Goal: Communication & Community: Answer question/provide support

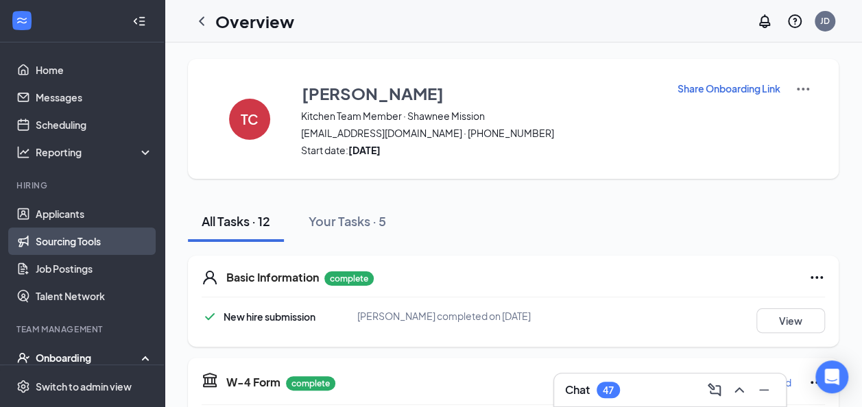
scroll to position [95, 0]
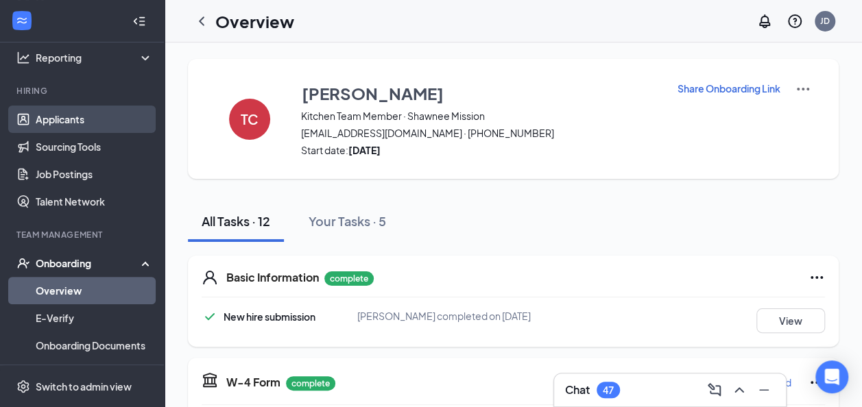
click at [81, 120] on link "Applicants" at bounding box center [94, 119] width 117 height 27
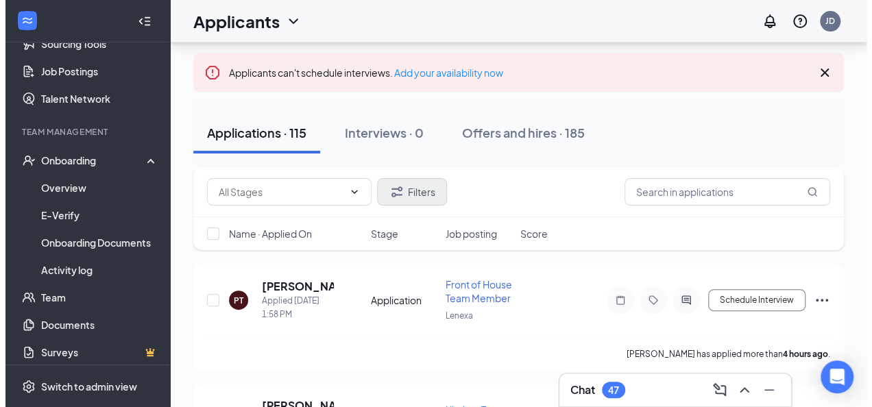
scroll to position [82, 0]
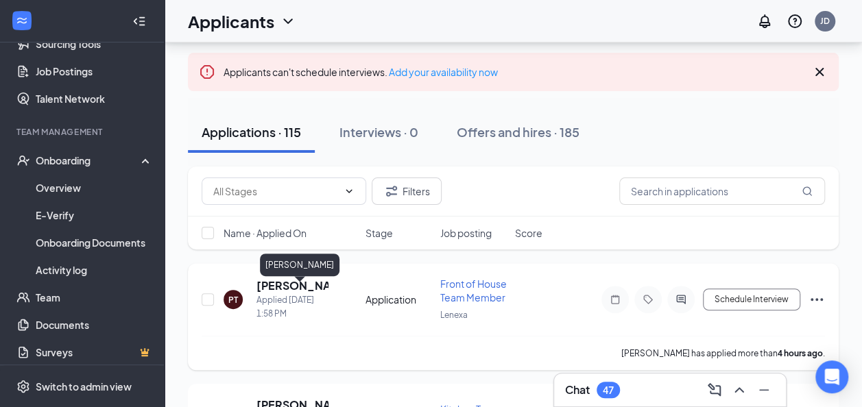
click at [292, 288] on h5 "[PERSON_NAME]" at bounding box center [292, 285] width 72 height 15
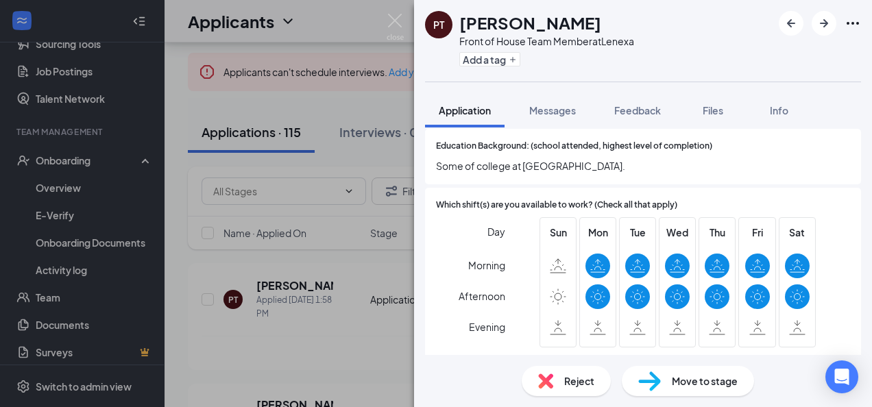
scroll to position [1020, 0]
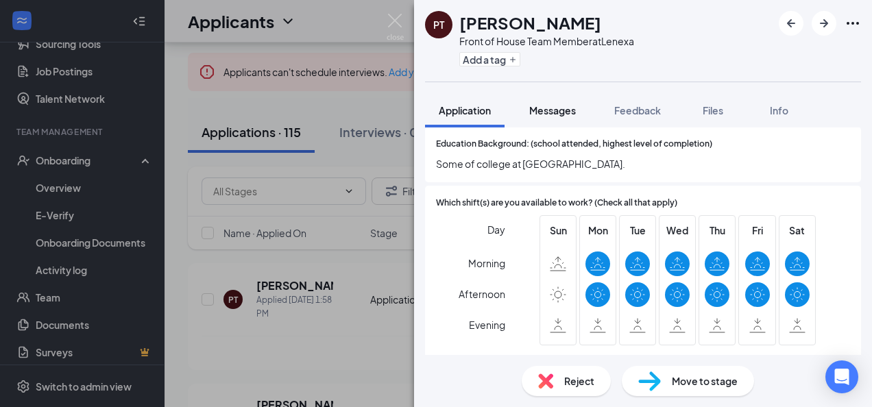
click at [558, 104] on span "Messages" at bounding box center [552, 110] width 47 height 12
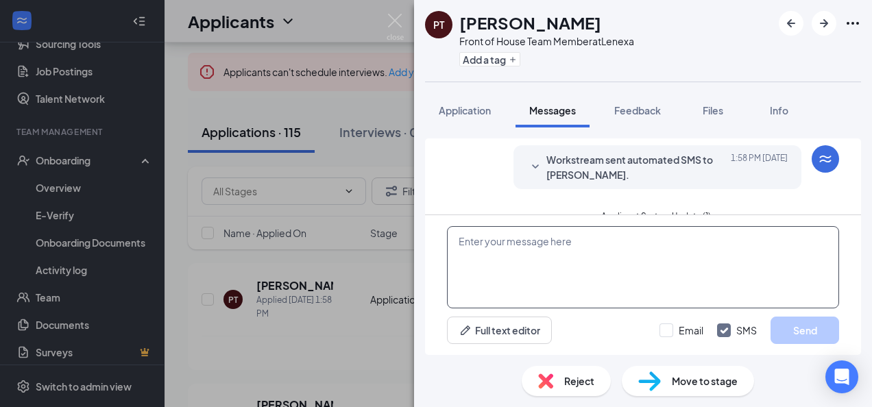
click at [453, 256] on textarea at bounding box center [643, 267] width 392 height 82
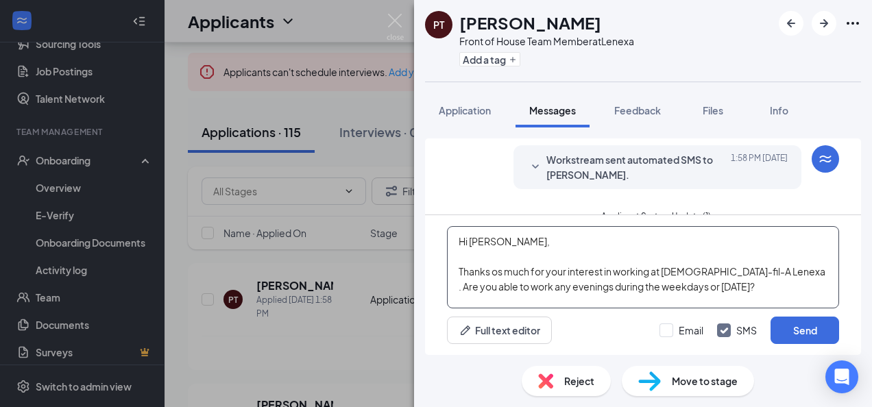
scroll to position [14, 0]
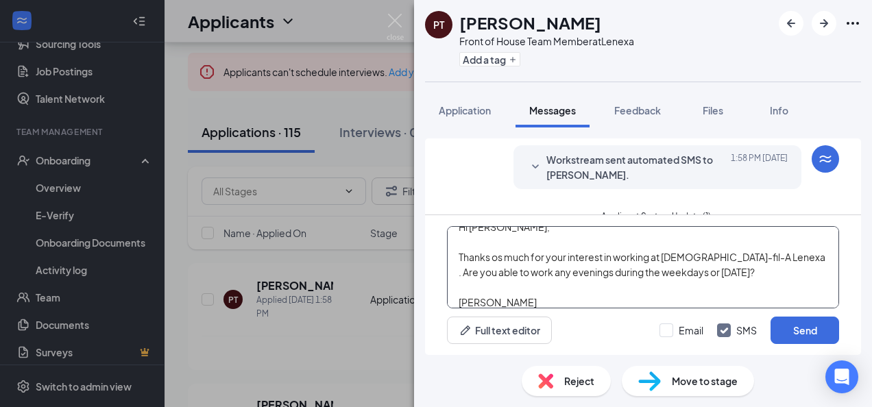
click at [502, 258] on textarea "Hi [PERSON_NAME], Thanks os much for your interest in working at [DEMOGRAPHIC_D…" at bounding box center [643, 267] width 392 height 82
type textarea "Hi [PERSON_NAME], Thanks so much for your interest in working at [DEMOGRAPHIC_D…"
click at [667, 331] on input "Email" at bounding box center [682, 331] width 44 height 14
checkbox input "true"
click at [793, 324] on button "Send" at bounding box center [805, 330] width 69 height 27
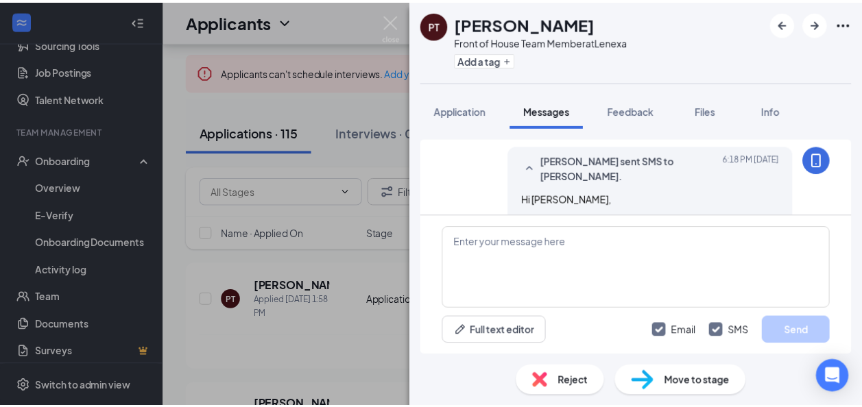
scroll to position [448, 0]
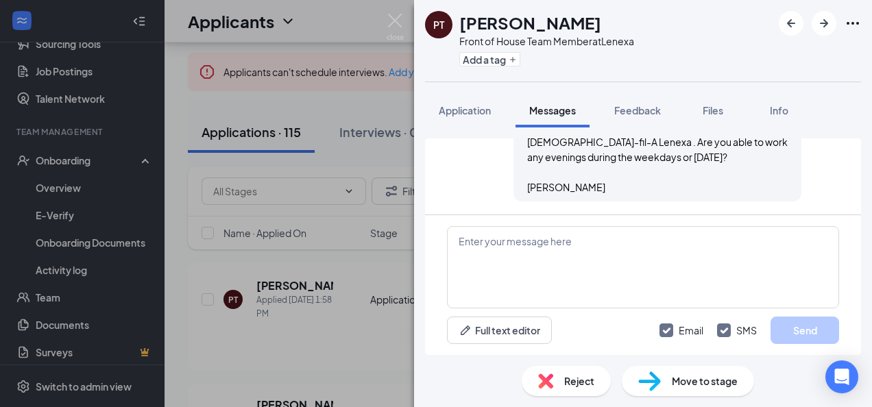
click at [393, 15] on img at bounding box center [395, 27] width 17 height 27
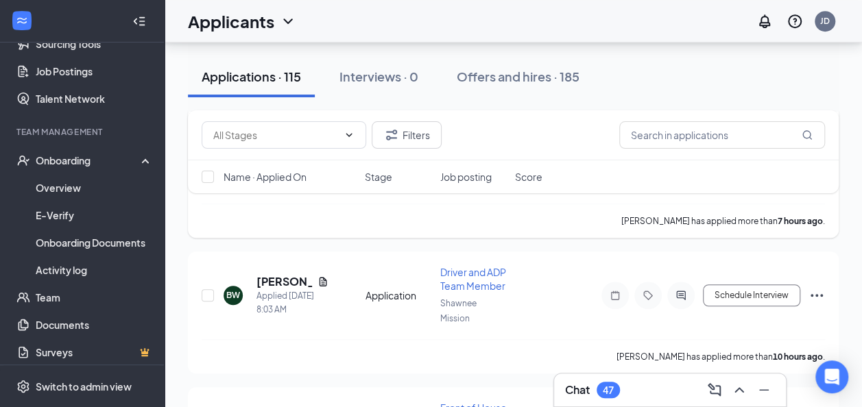
scroll to position [361, 0]
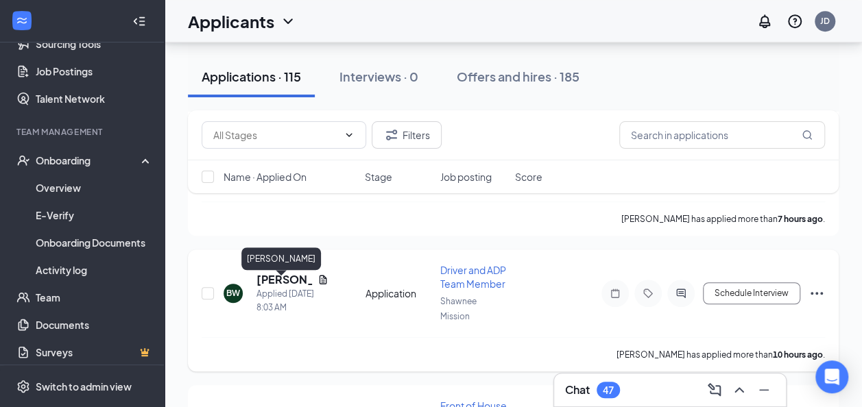
click at [273, 280] on h5 "[PERSON_NAME]" at bounding box center [284, 279] width 56 height 15
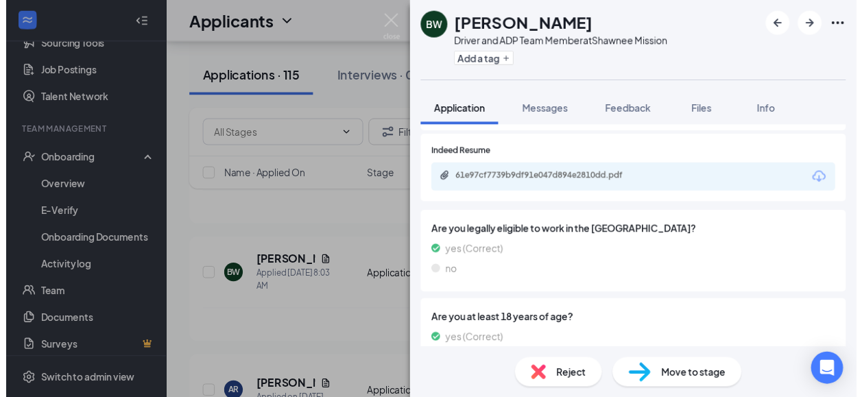
scroll to position [1172, 0]
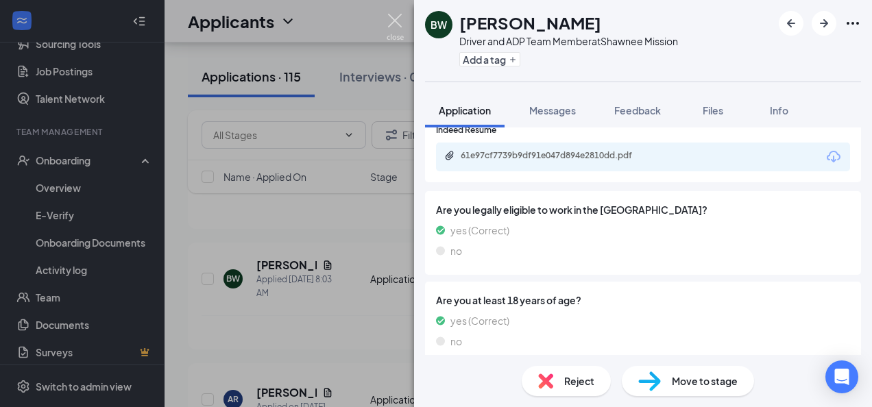
click at [394, 24] on img at bounding box center [395, 27] width 17 height 27
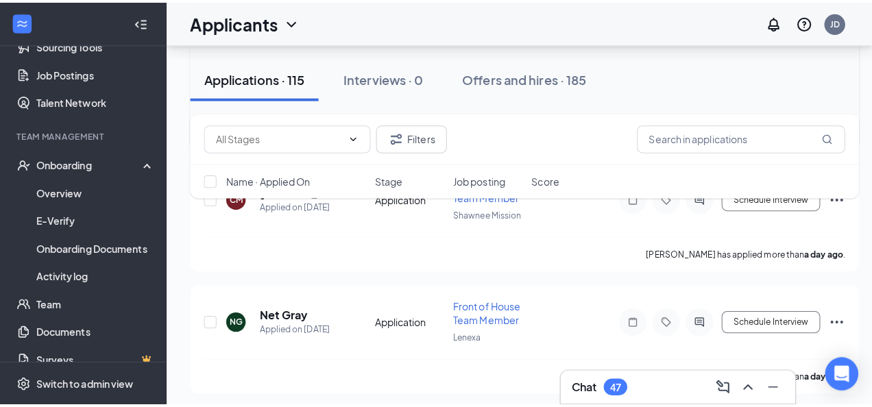
scroll to position [819, 0]
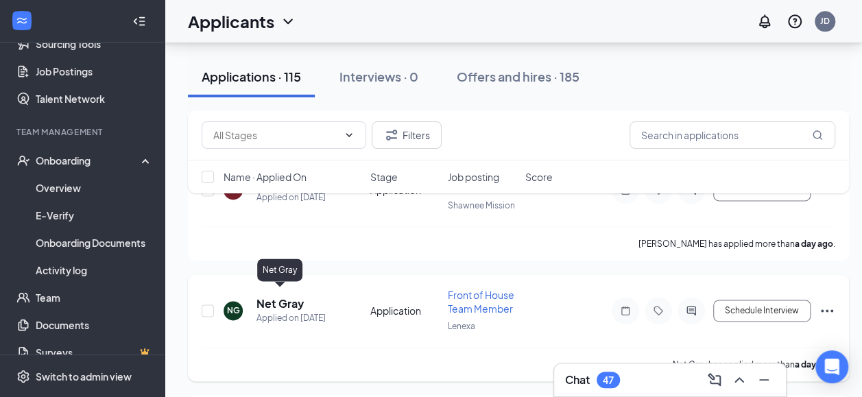
click at [280, 299] on h5 "Net Gray" at bounding box center [279, 303] width 47 height 15
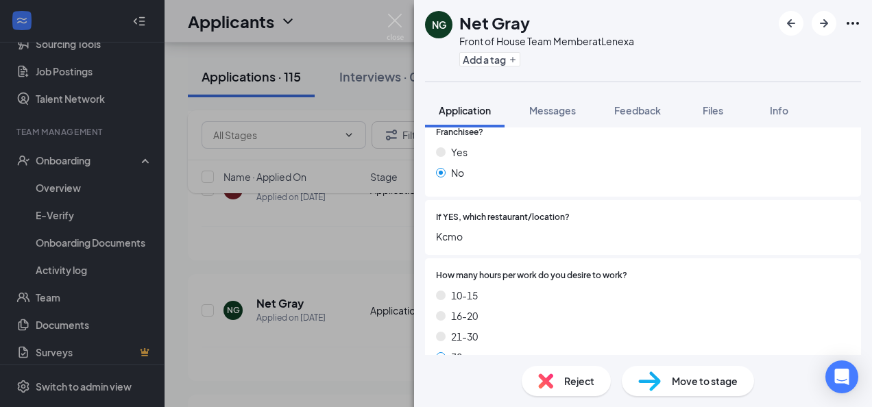
scroll to position [715, 0]
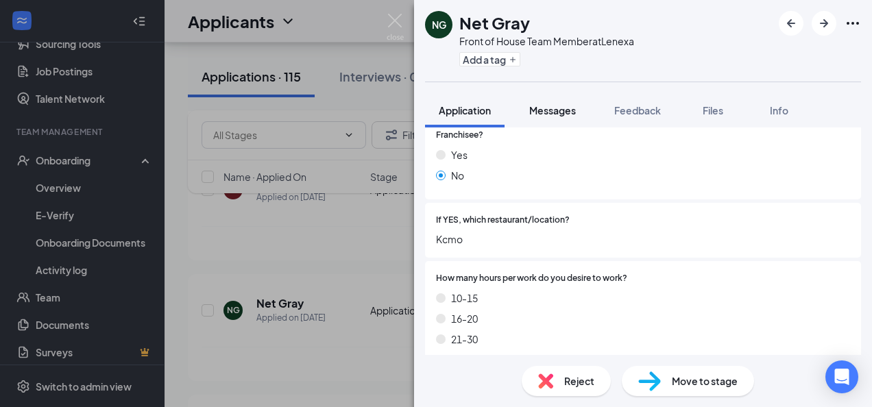
click at [544, 112] on span "Messages" at bounding box center [552, 110] width 47 height 12
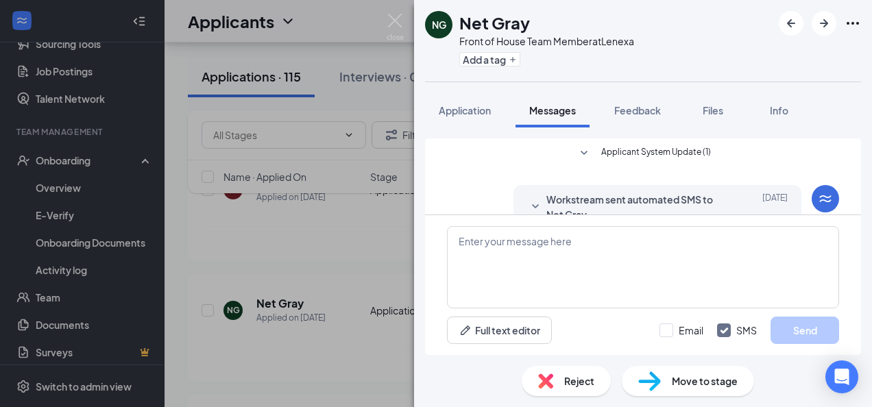
scroll to position [92, 0]
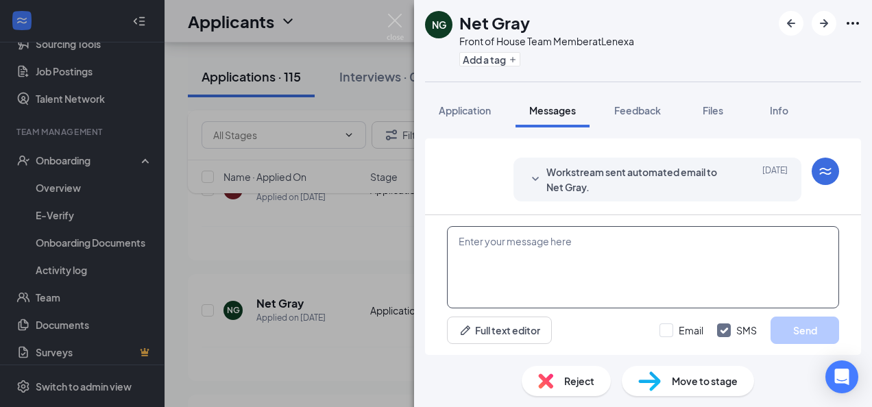
click at [490, 250] on textarea at bounding box center [643, 267] width 392 height 82
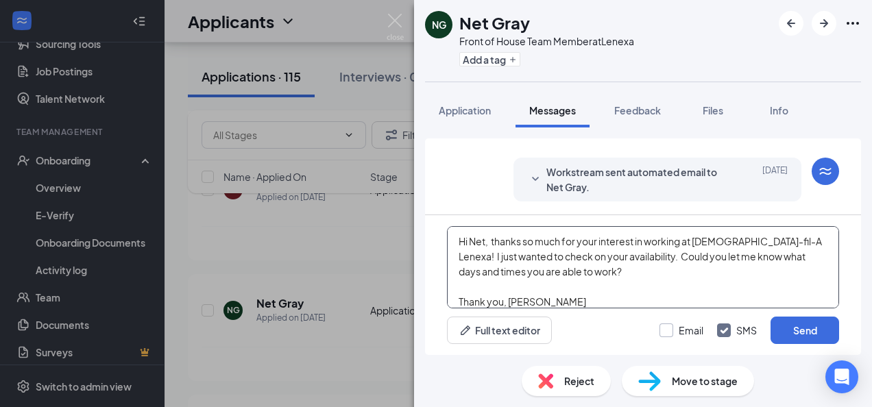
type textarea "Hi Net, thanks so much for your interest in working at [DEMOGRAPHIC_DATA]-fil-A…"
click at [671, 329] on input "Email" at bounding box center [682, 331] width 44 height 14
checkbox input "true"
click at [787, 331] on button "Send" at bounding box center [805, 330] width 69 height 27
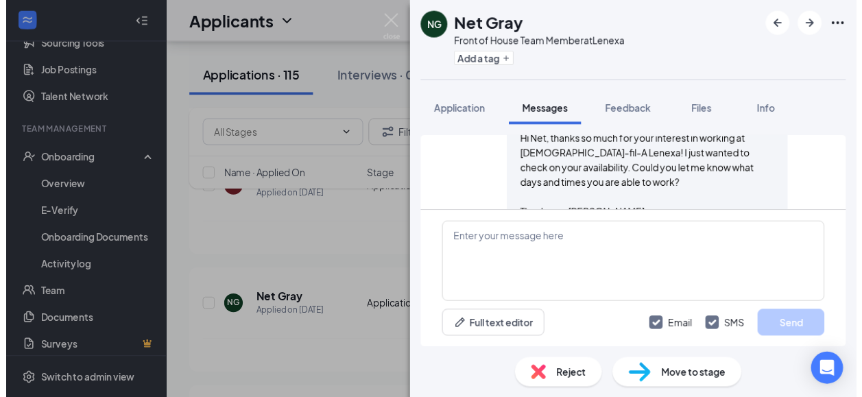
scroll to position [405, 0]
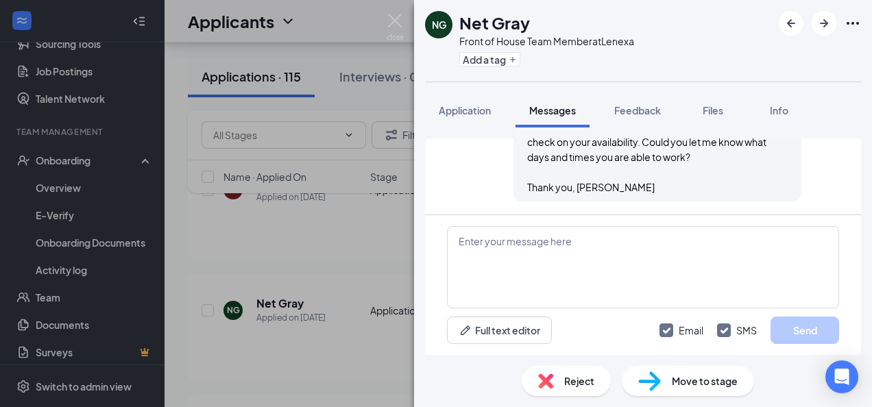
click at [385, 26] on div "NG Net Gray Front of House Team Member at Lenexa Add a tag Application Messages…" at bounding box center [436, 203] width 872 height 407
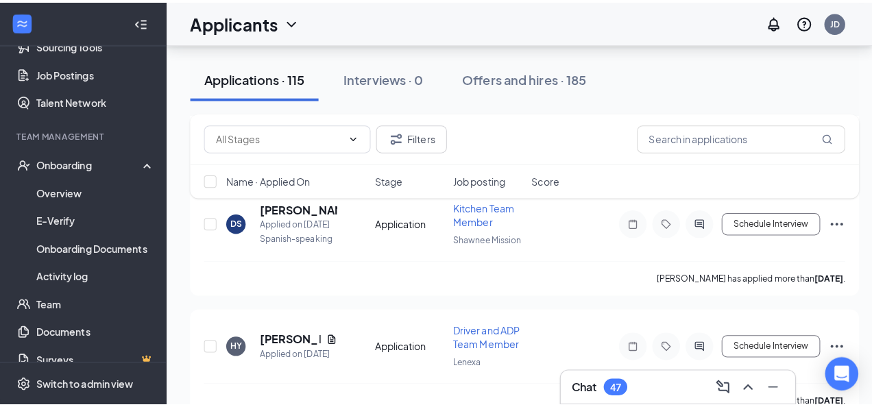
scroll to position [1034, 0]
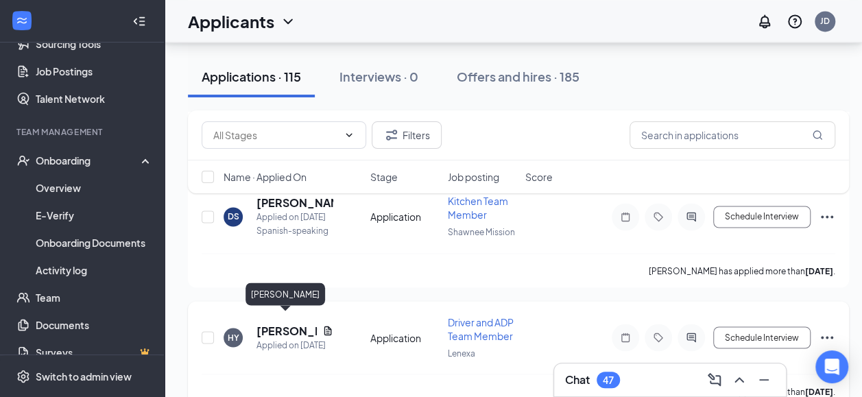
click at [280, 323] on h5 "[PERSON_NAME]" at bounding box center [286, 330] width 60 height 15
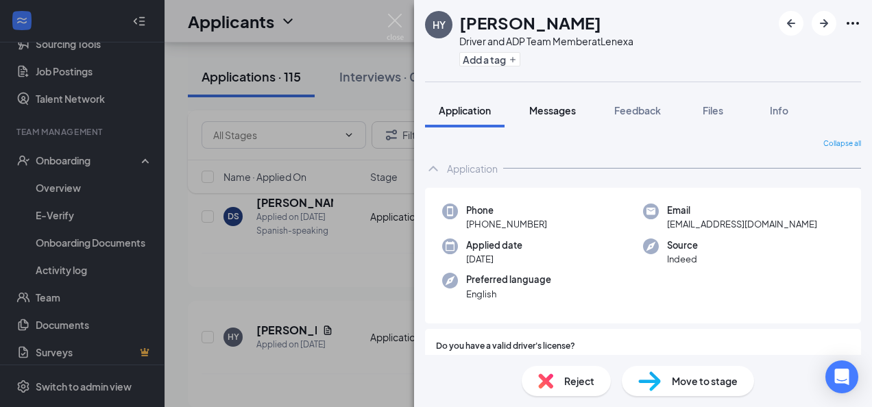
click at [557, 110] on span "Messages" at bounding box center [552, 110] width 47 height 12
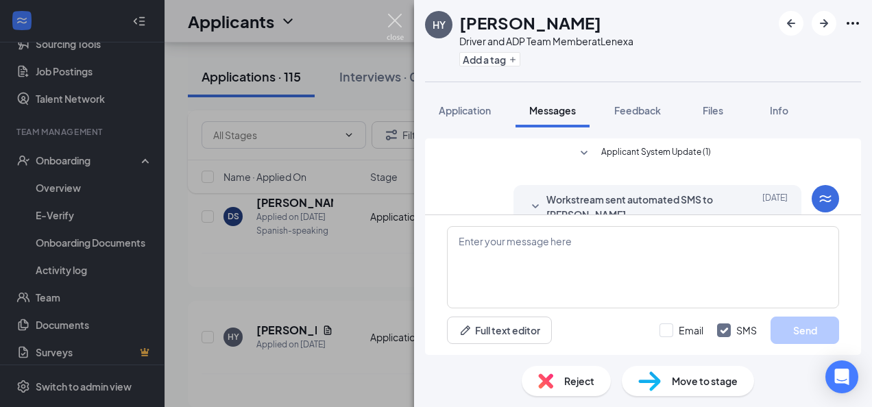
click at [396, 23] on img at bounding box center [395, 27] width 17 height 27
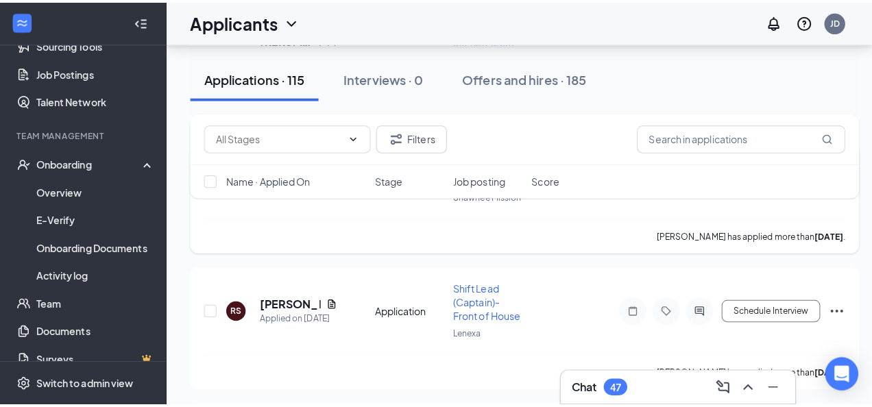
scroll to position [1438, 0]
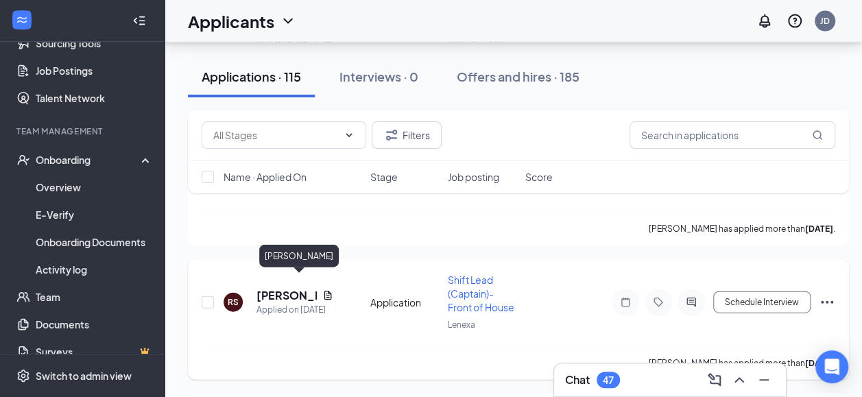
click at [266, 288] on h5 "[PERSON_NAME]" at bounding box center [286, 295] width 60 height 15
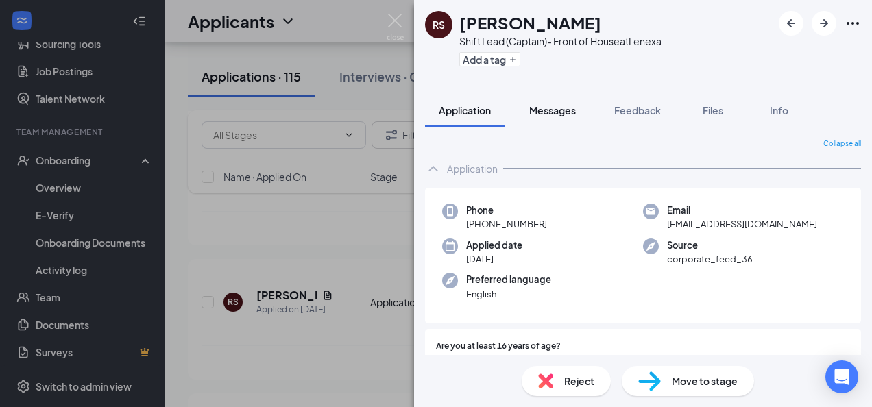
click at [558, 115] on span "Messages" at bounding box center [552, 110] width 47 height 12
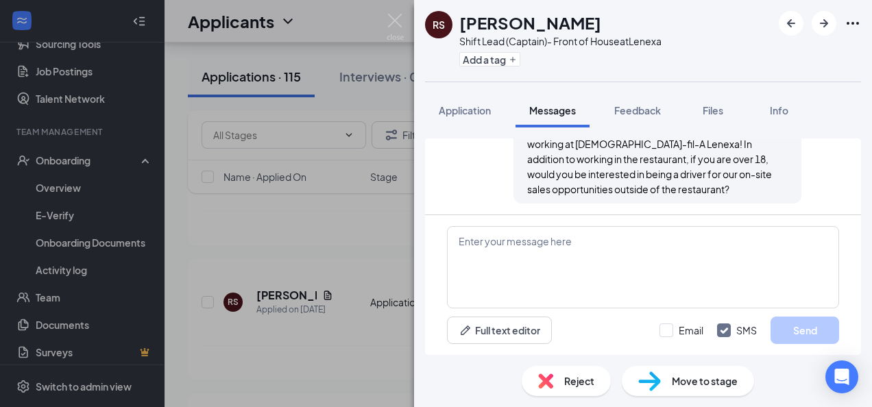
scroll to position [240, 0]
click at [394, 27] on img at bounding box center [395, 27] width 17 height 27
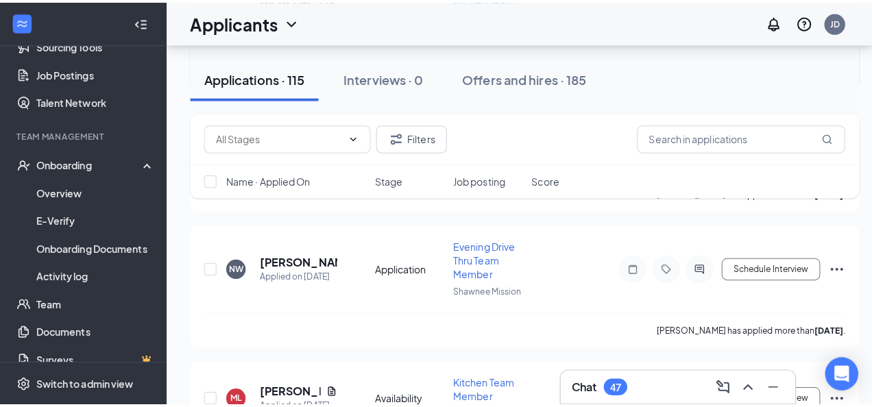
scroll to position [2095, 0]
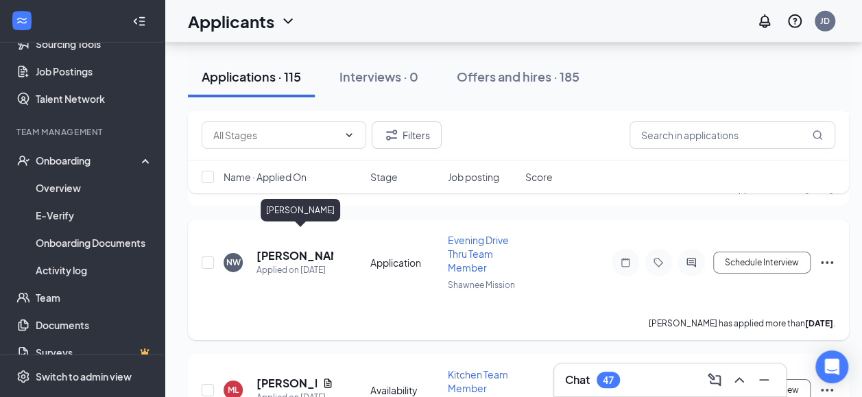
click at [280, 248] on h5 "[PERSON_NAME]" at bounding box center [294, 255] width 77 height 15
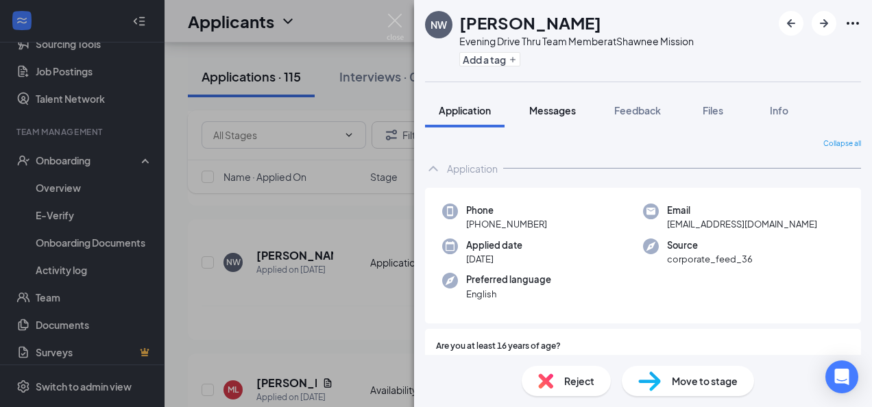
click at [544, 118] on button "Messages" at bounding box center [553, 110] width 74 height 34
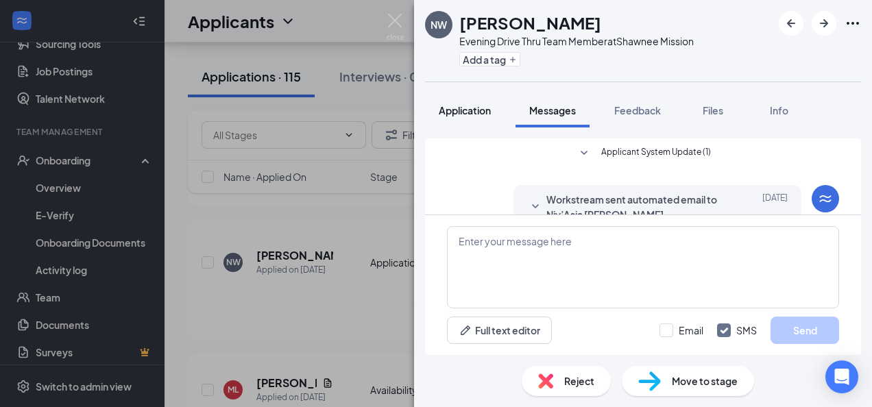
click at [466, 104] on span "Application" at bounding box center [465, 110] width 52 height 12
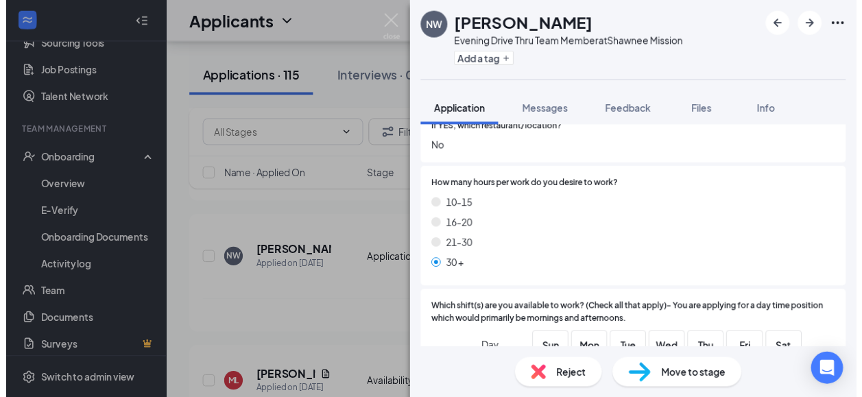
scroll to position [979, 0]
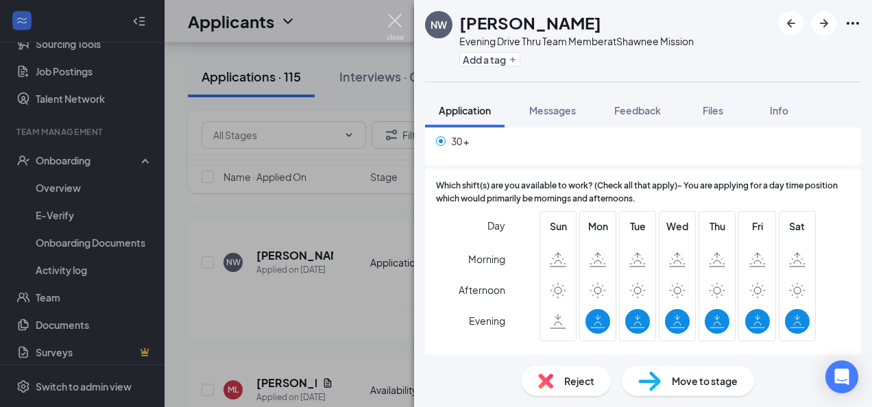
click at [389, 21] on img at bounding box center [395, 27] width 17 height 27
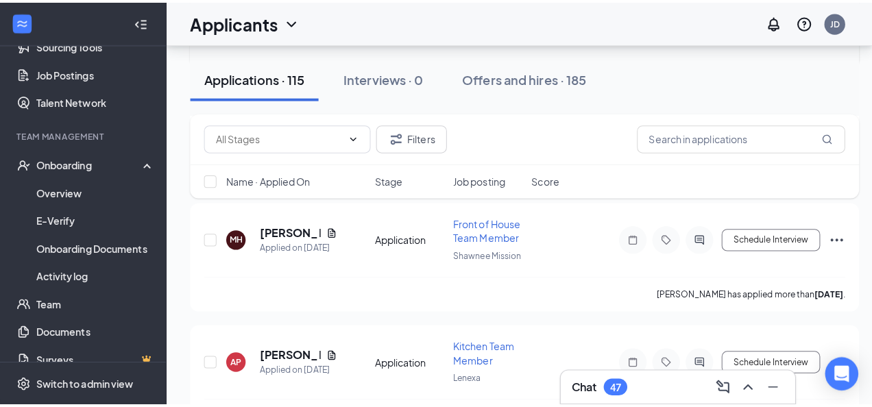
scroll to position [2321, 0]
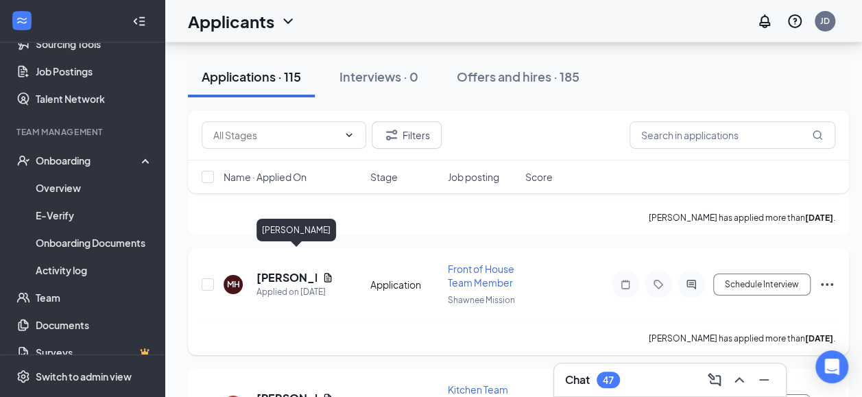
click at [276, 270] on h5 "[PERSON_NAME]" at bounding box center [286, 277] width 60 height 15
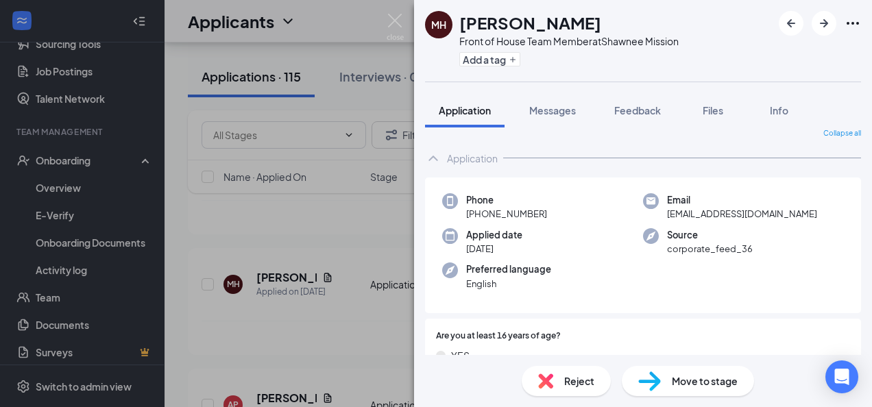
scroll to position [11, 0]
click at [569, 107] on span "Messages" at bounding box center [552, 110] width 47 height 12
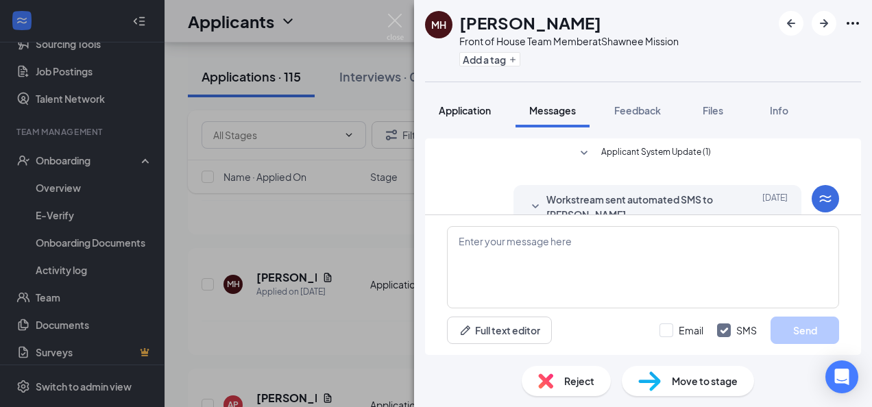
scroll to position [92, 0]
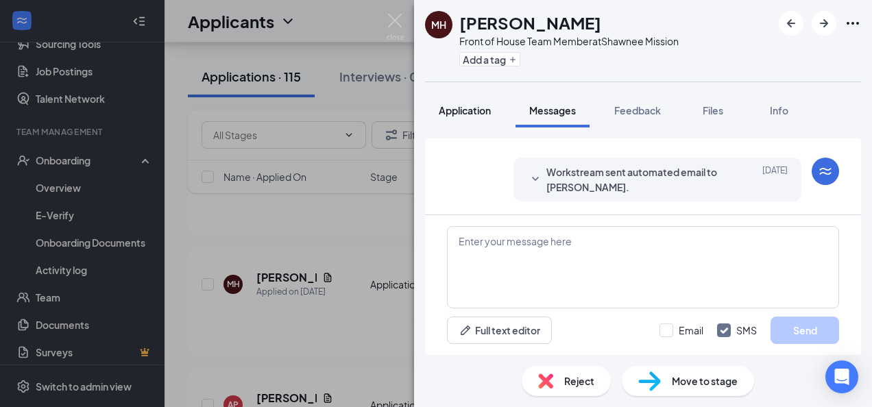
click at [468, 114] on span "Application" at bounding box center [465, 110] width 52 height 12
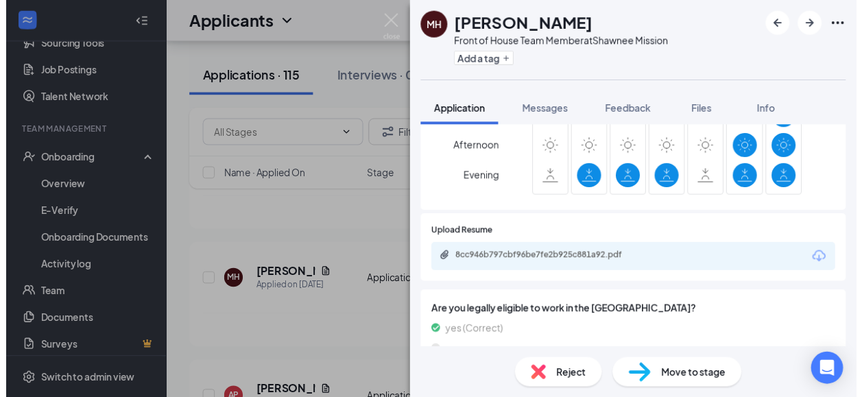
scroll to position [1166, 0]
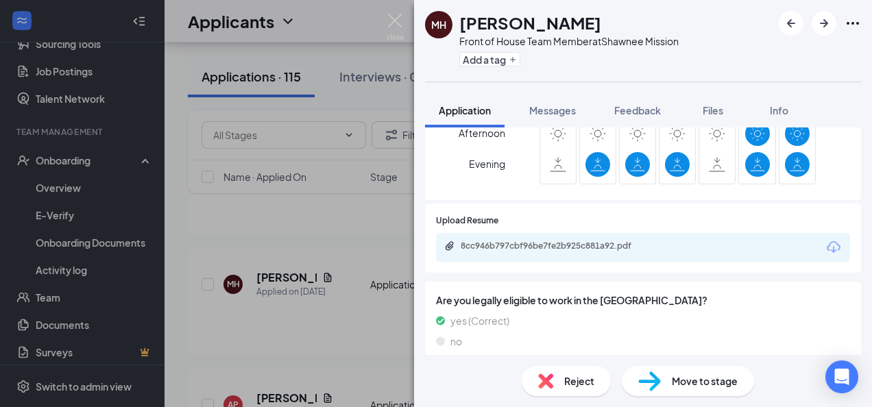
click at [395, 9] on div "MH [PERSON_NAME] Front of House Team Member at Shawnee Mission Add a tag Applic…" at bounding box center [436, 203] width 872 height 407
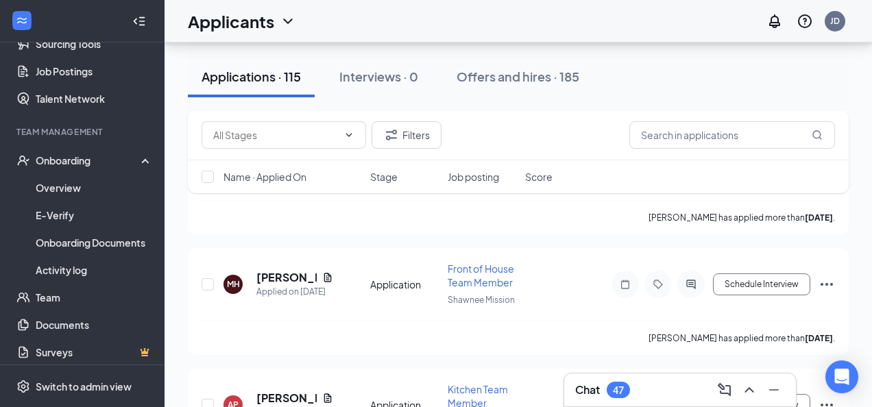
click at [396, 22] on div "Applicants JD" at bounding box center [519, 21] width 708 height 43
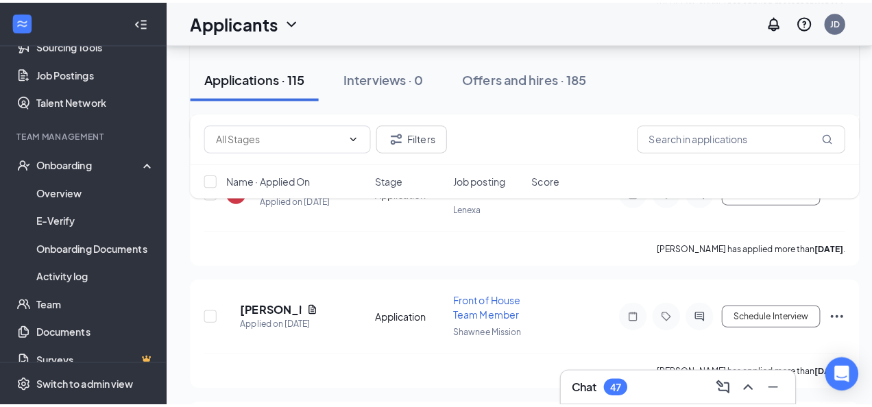
scroll to position [2538, 0]
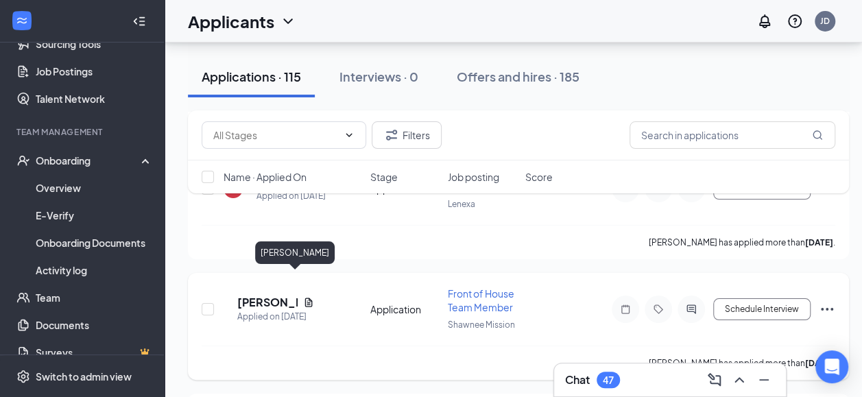
click at [276, 295] on h5 "[PERSON_NAME]" at bounding box center [267, 302] width 60 height 15
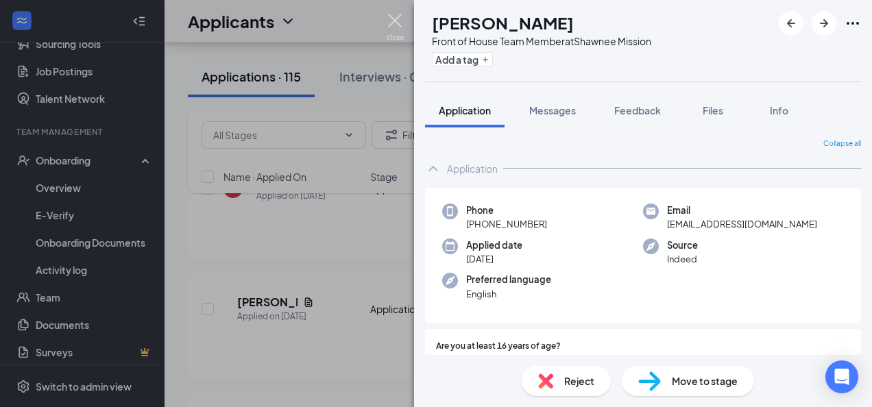
click at [395, 21] on img at bounding box center [395, 27] width 17 height 27
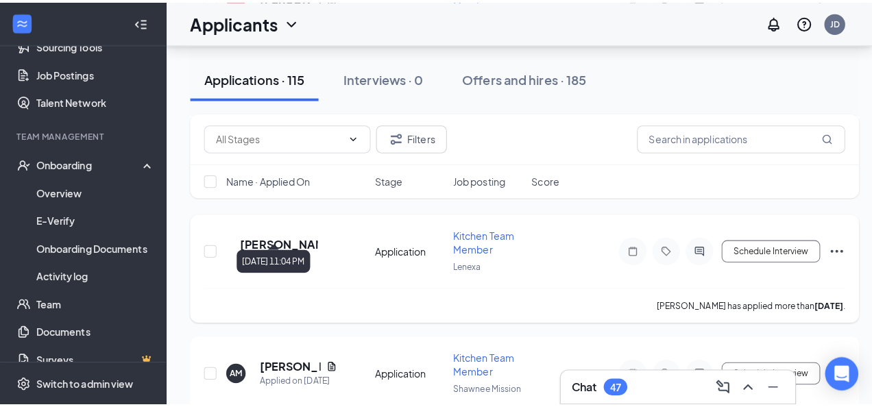
scroll to position [2723, 0]
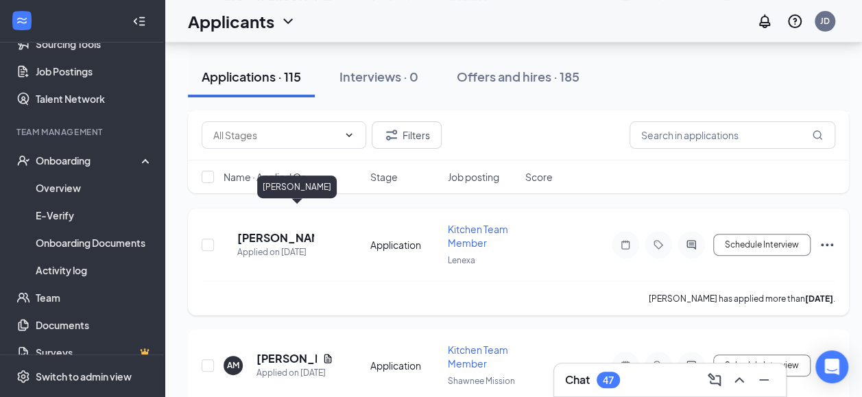
click at [278, 230] on h5 "[PERSON_NAME]" at bounding box center [275, 237] width 77 height 15
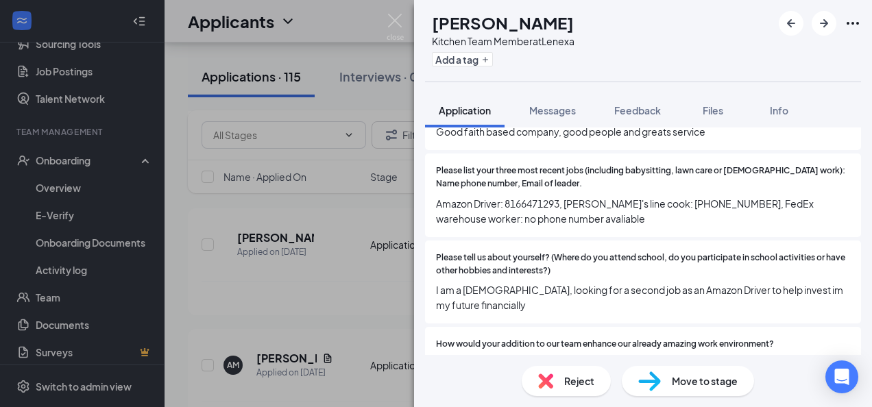
scroll to position [235, 0]
click at [555, 108] on span "Messages" at bounding box center [552, 110] width 47 height 12
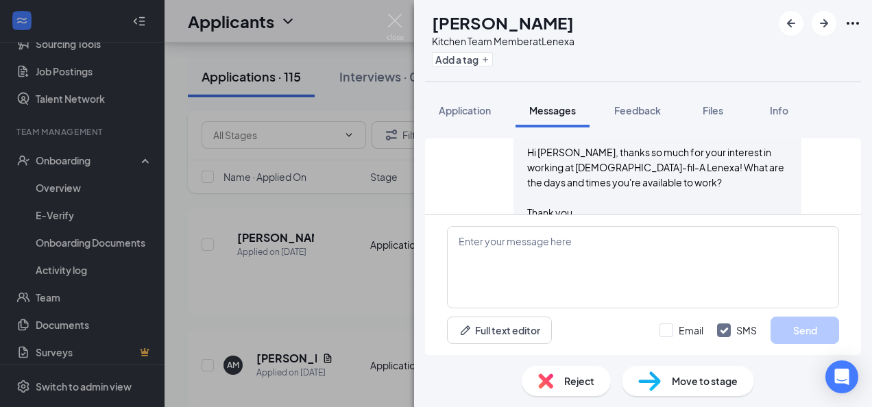
scroll to position [377, 0]
click at [400, 21] on img at bounding box center [395, 27] width 17 height 27
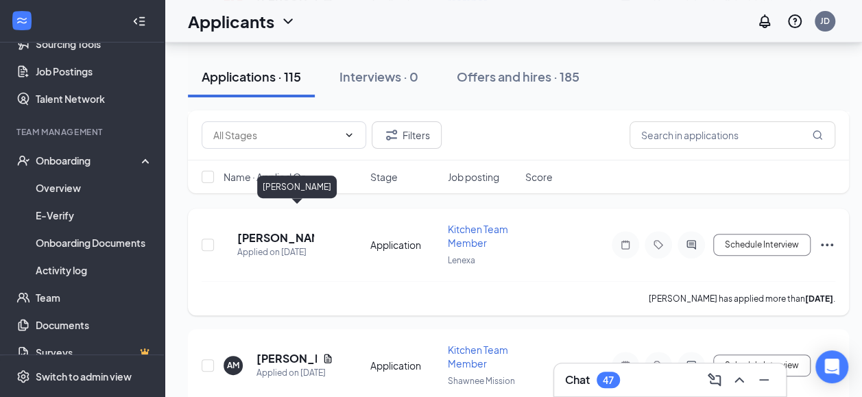
click at [287, 230] on h5 "[PERSON_NAME]" at bounding box center [275, 237] width 77 height 15
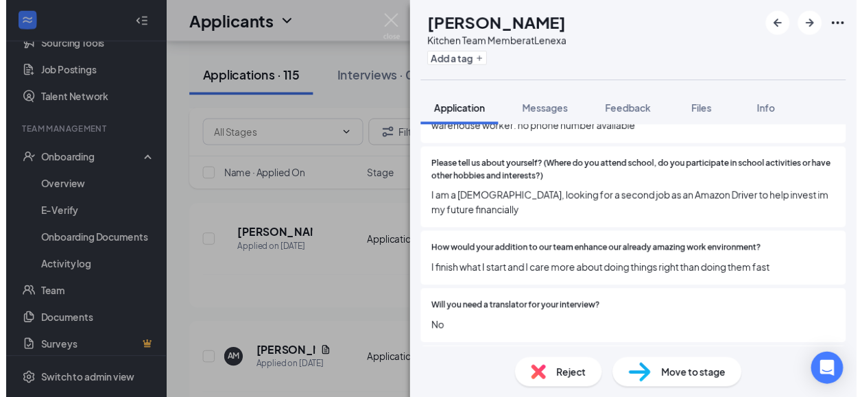
scroll to position [322, 0]
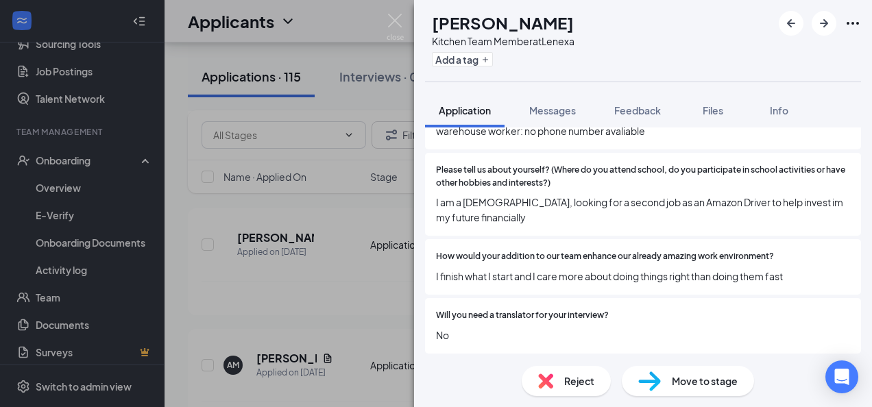
click at [281, 265] on div "EM [PERSON_NAME] Kitchen Team Member at Lenexa Add a tag Application Messages F…" at bounding box center [436, 203] width 872 height 407
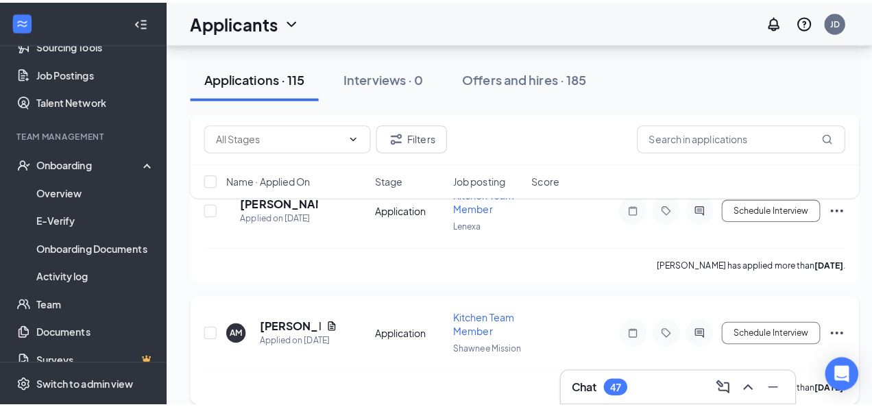
scroll to position [2807, 0]
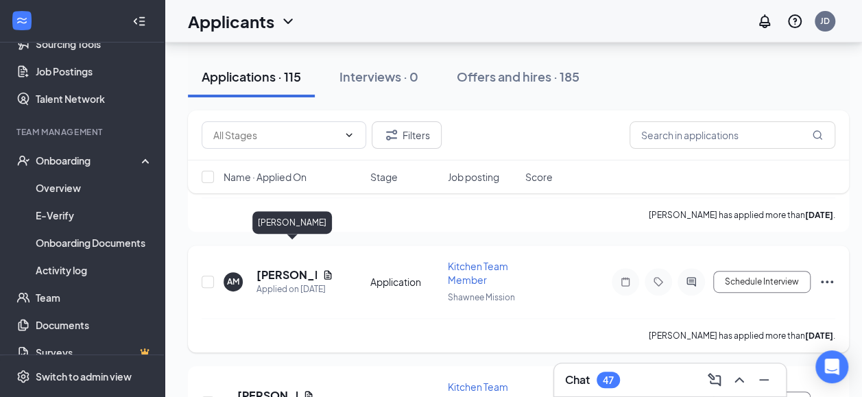
click at [266, 267] on h5 "[PERSON_NAME]" at bounding box center [286, 274] width 60 height 15
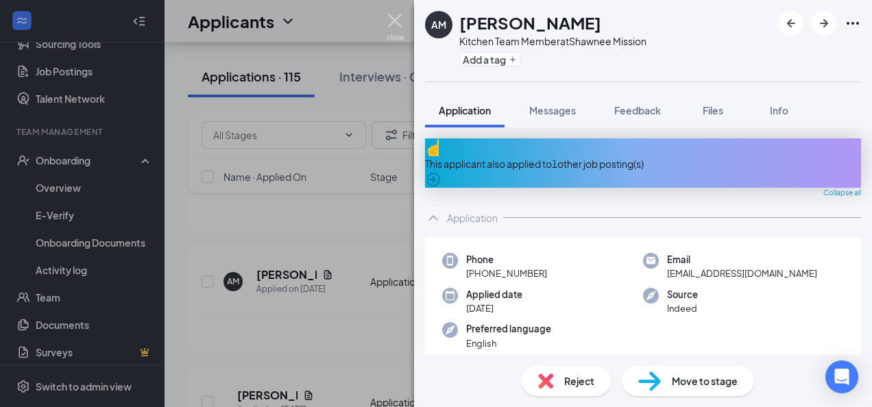
click at [394, 19] on img at bounding box center [395, 27] width 17 height 27
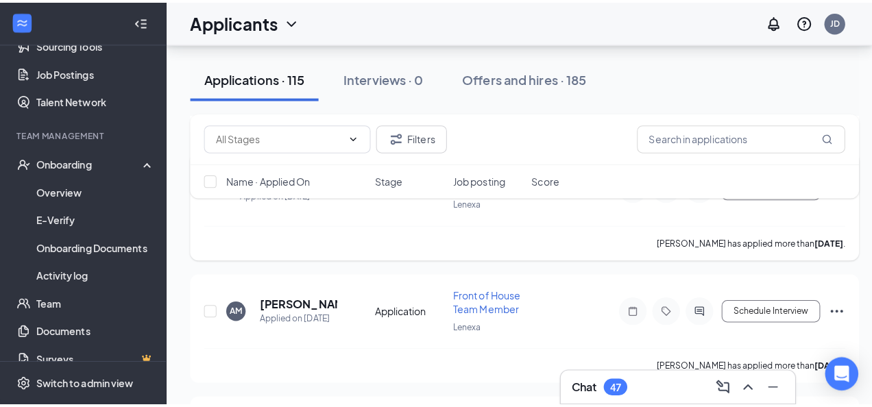
scroll to position [3026, 0]
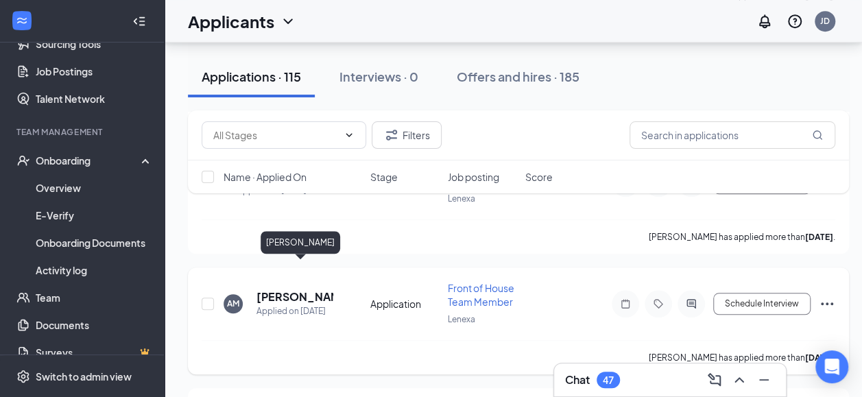
click at [293, 289] on h5 "[PERSON_NAME]" at bounding box center [294, 296] width 77 height 15
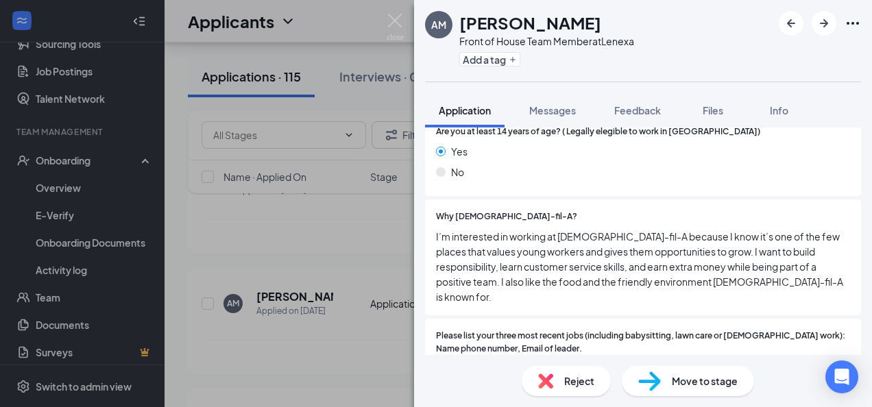
scroll to position [299, 0]
click at [387, 22] on img at bounding box center [395, 27] width 17 height 27
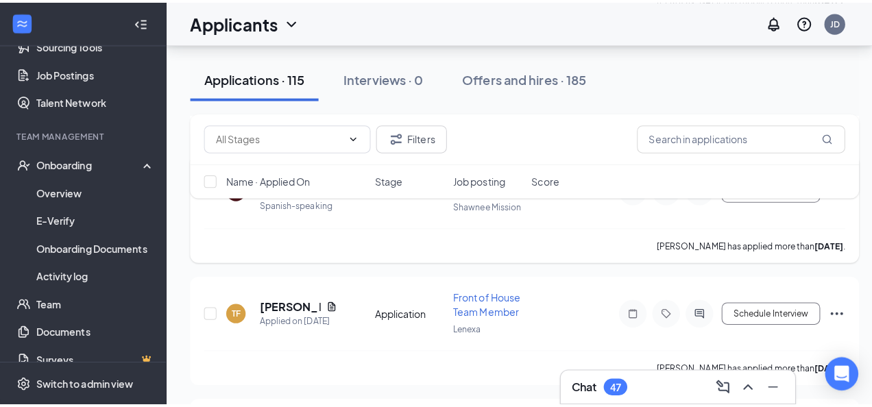
scroll to position [3392, 0]
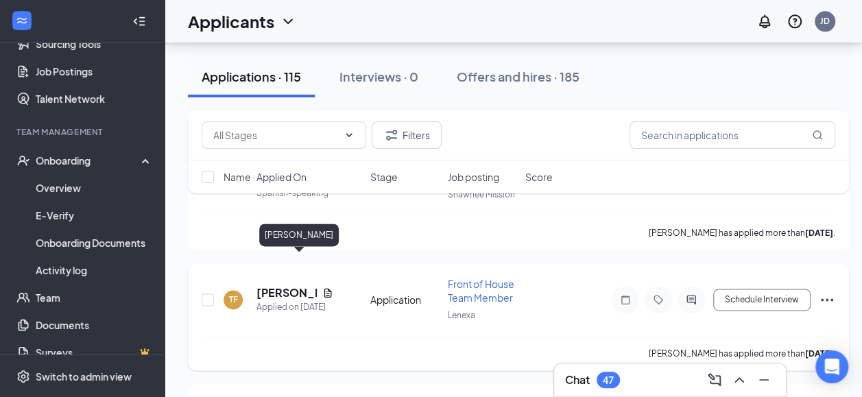
click at [276, 285] on h5 "[PERSON_NAME]" at bounding box center [286, 292] width 60 height 15
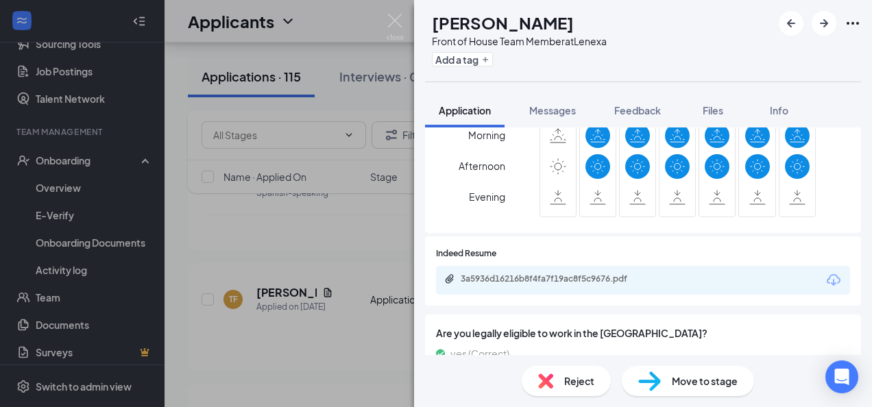
scroll to position [1166, 0]
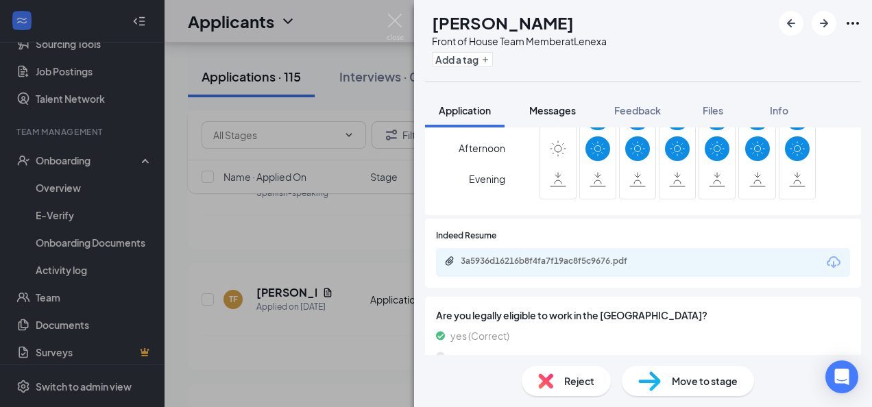
click at [555, 112] on span "Messages" at bounding box center [552, 110] width 47 height 12
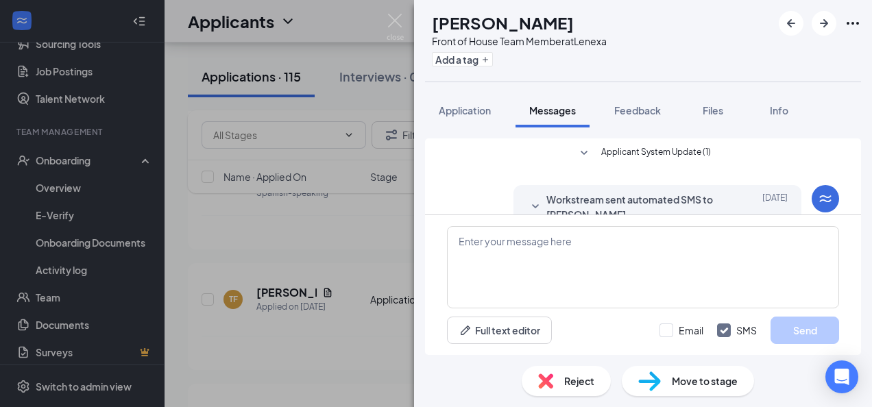
scroll to position [388, 0]
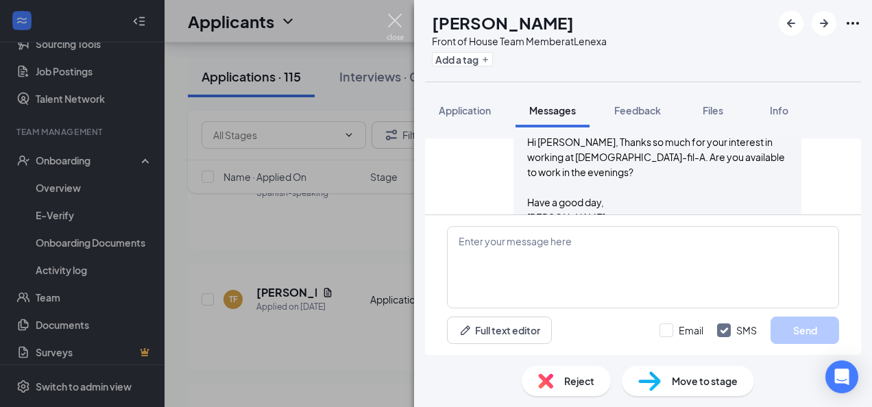
click at [395, 19] on img at bounding box center [395, 27] width 17 height 27
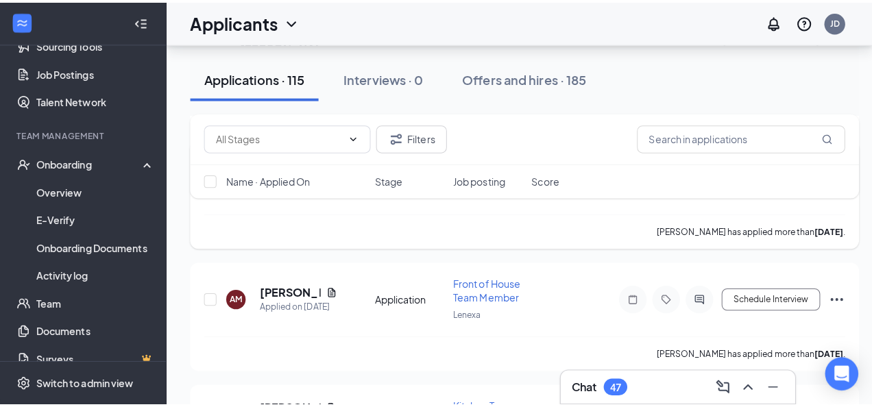
scroll to position [3761, 0]
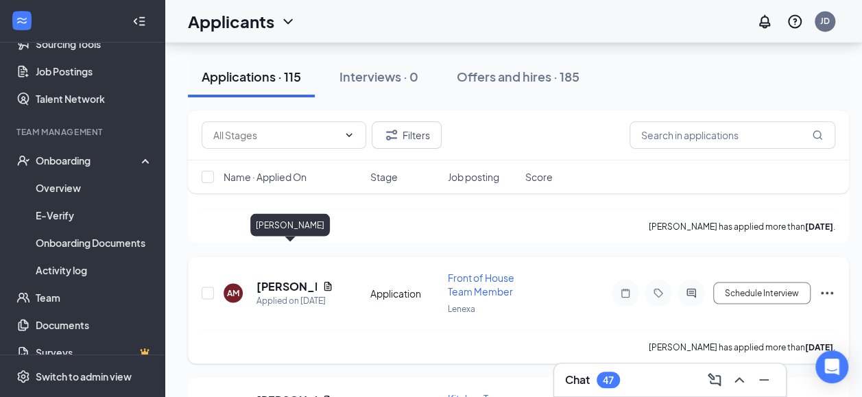
click at [285, 278] on h5 "[PERSON_NAME]" at bounding box center [286, 285] width 60 height 15
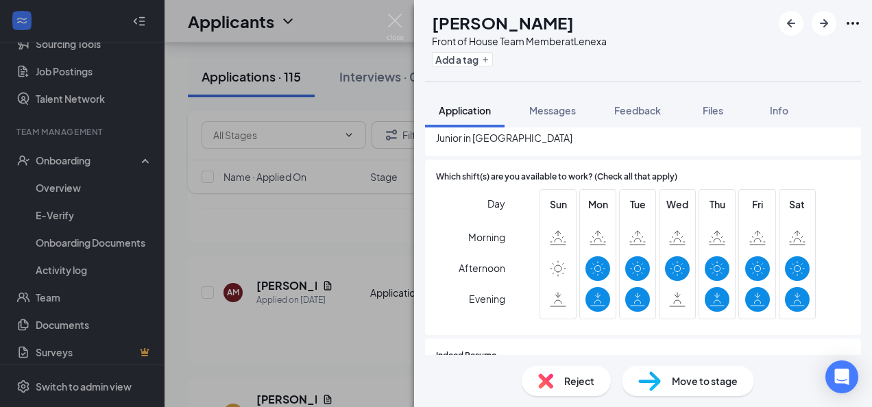
scroll to position [1081, 0]
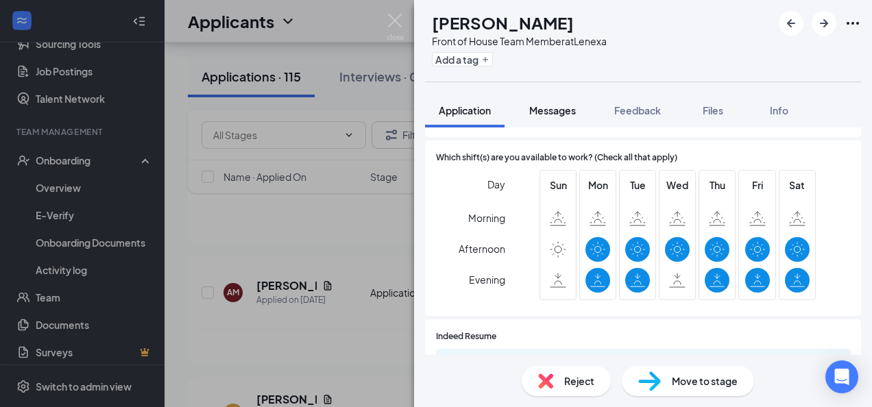
click at [558, 110] on span "Messages" at bounding box center [552, 110] width 47 height 12
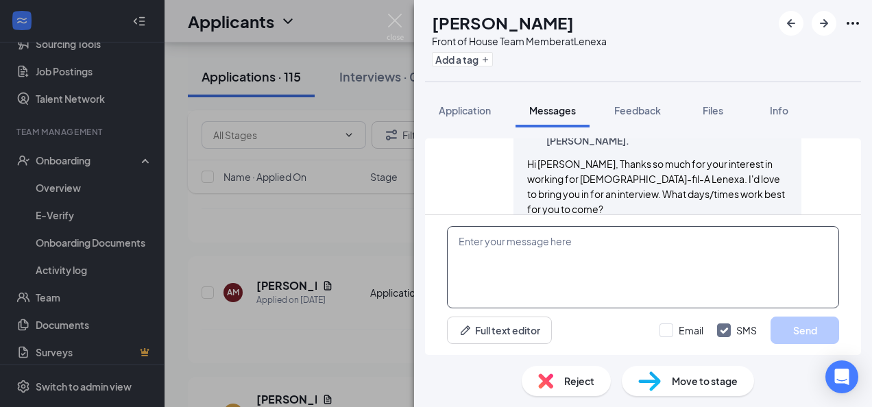
scroll to position [418, 0]
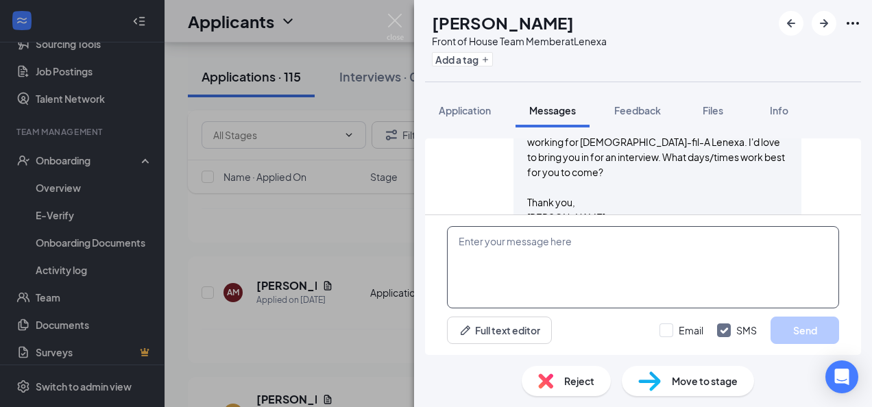
click at [485, 243] on textarea at bounding box center [643, 267] width 392 height 82
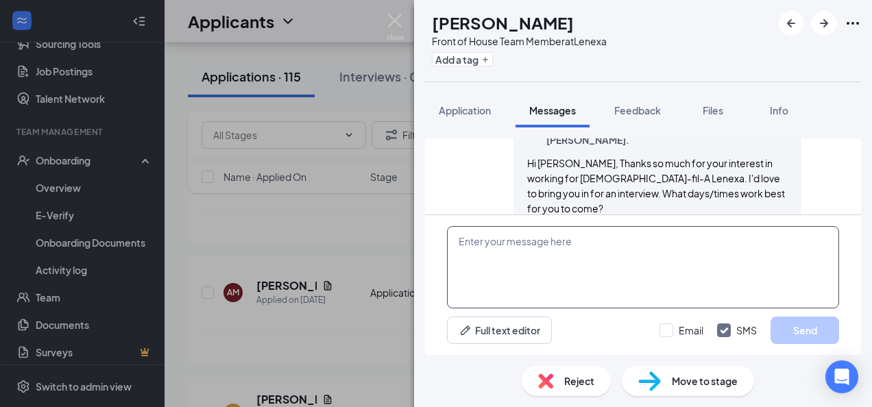
scroll to position [381, 0]
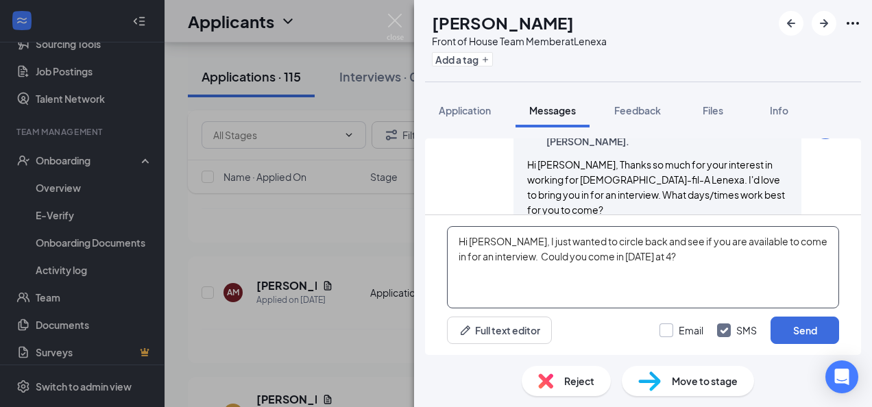
type textarea "Hi [PERSON_NAME], I just wanted to circle back and see if you are available to …"
click at [673, 330] on input "Email" at bounding box center [682, 331] width 44 height 14
checkbox input "true"
click at [787, 331] on button "Send" at bounding box center [805, 330] width 69 height 27
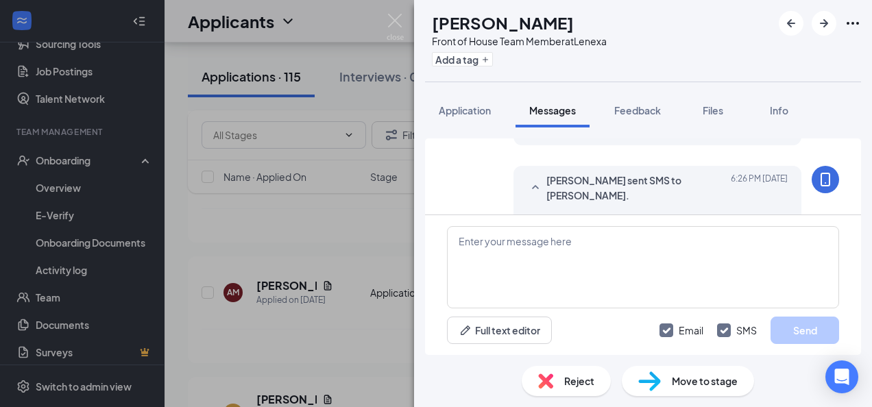
scroll to position [654, 0]
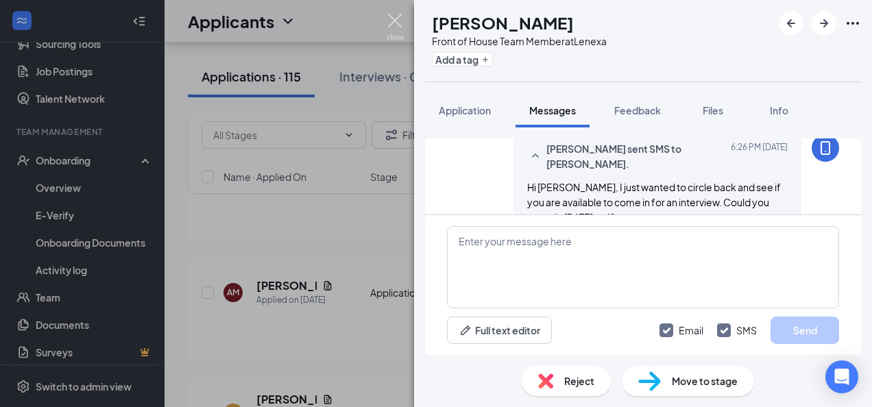
click at [394, 16] on img at bounding box center [395, 27] width 17 height 27
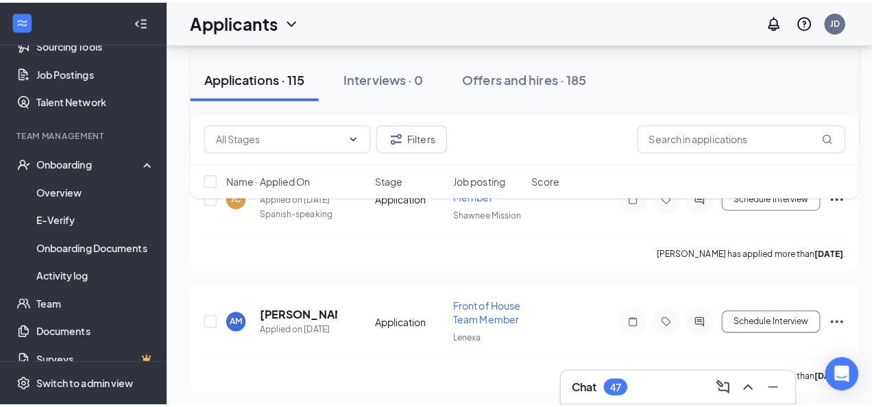
scroll to position [3981, 0]
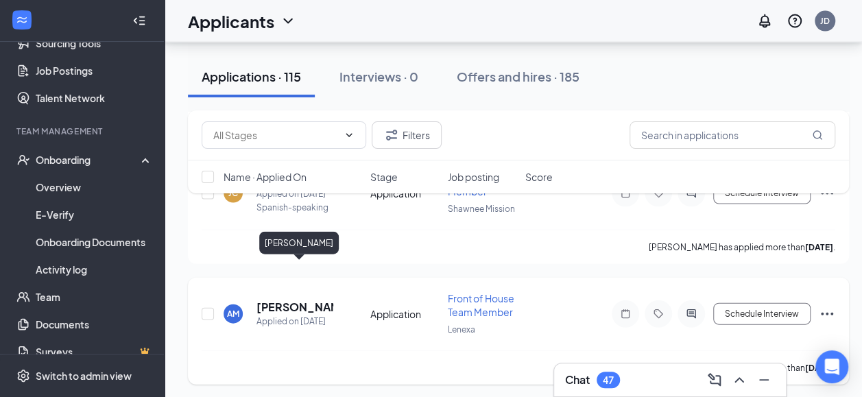
click at [281, 300] on h5 "[PERSON_NAME]" at bounding box center [294, 307] width 77 height 15
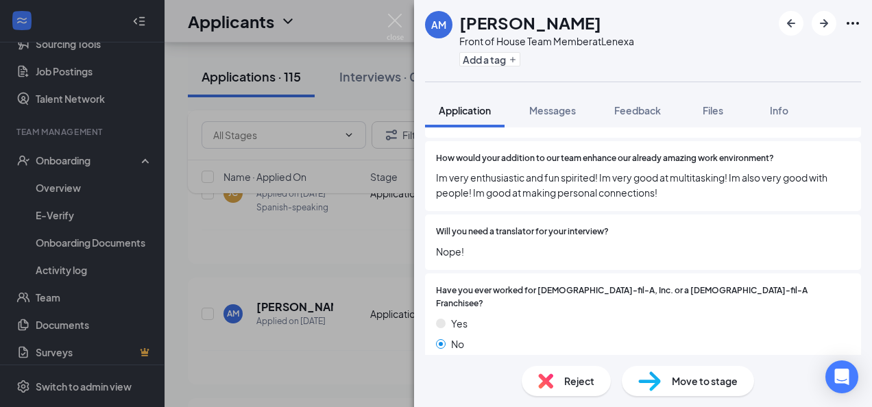
scroll to position [560, 0]
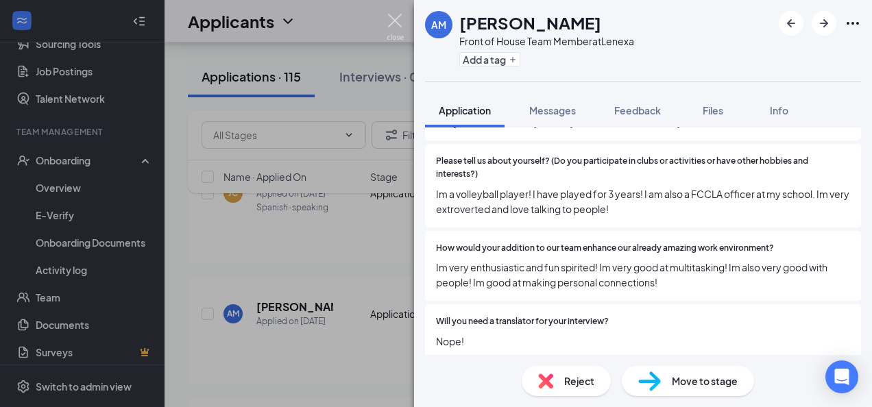
click at [396, 22] on img at bounding box center [395, 27] width 17 height 27
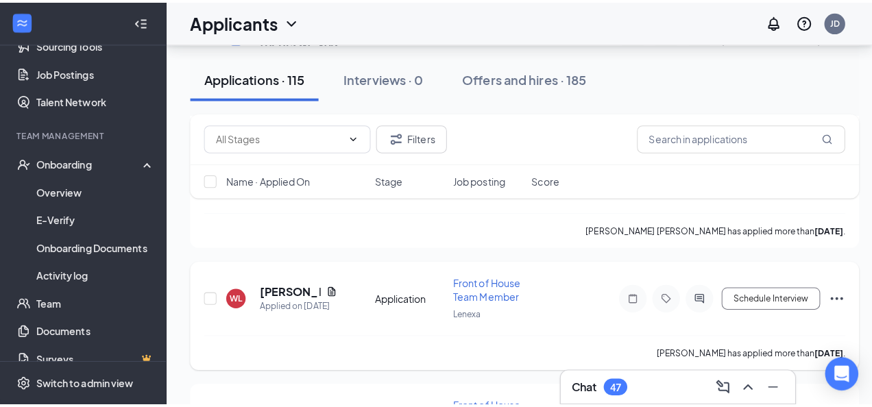
scroll to position [4245, 0]
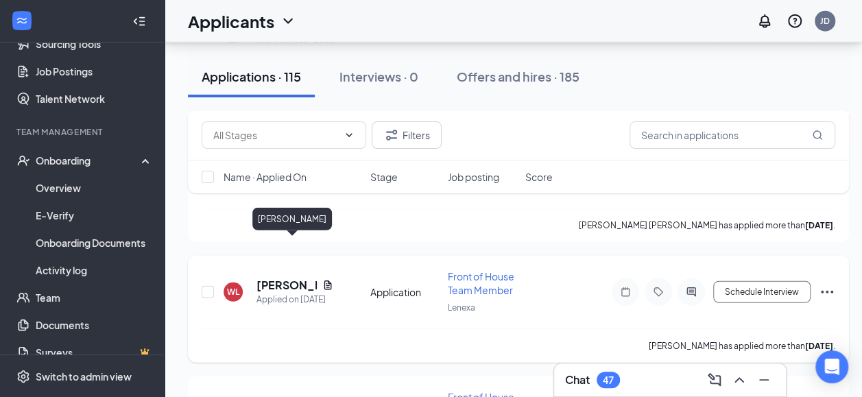
click at [272, 278] on h5 "[PERSON_NAME]" at bounding box center [286, 285] width 60 height 15
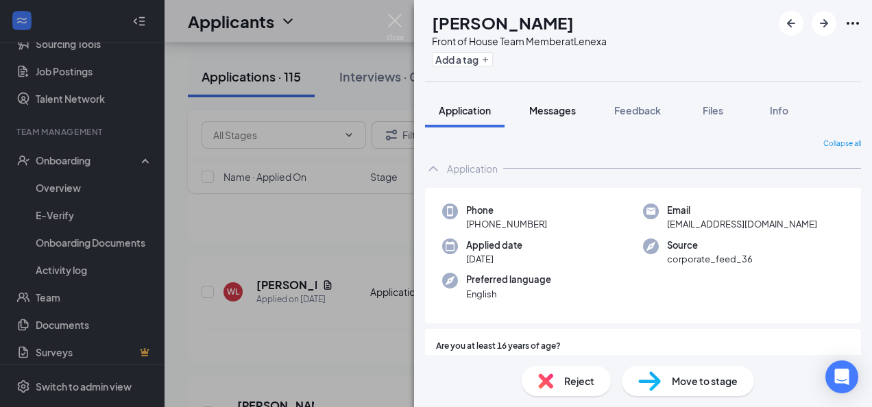
click at [545, 109] on span "Messages" at bounding box center [552, 110] width 47 height 12
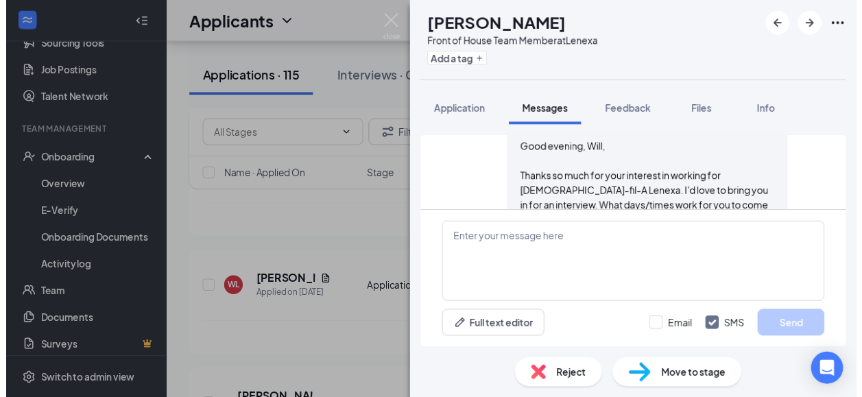
scroll to position [215, 0]
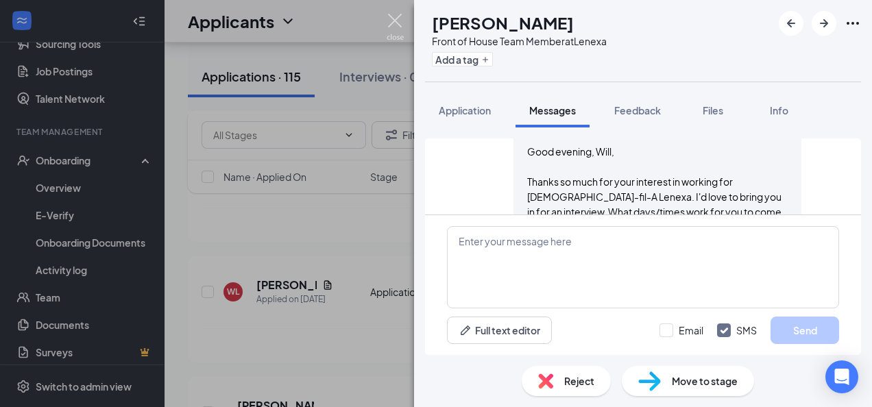
click at [395, 21] on img at bounding box center [395, 27] width 17 height 27
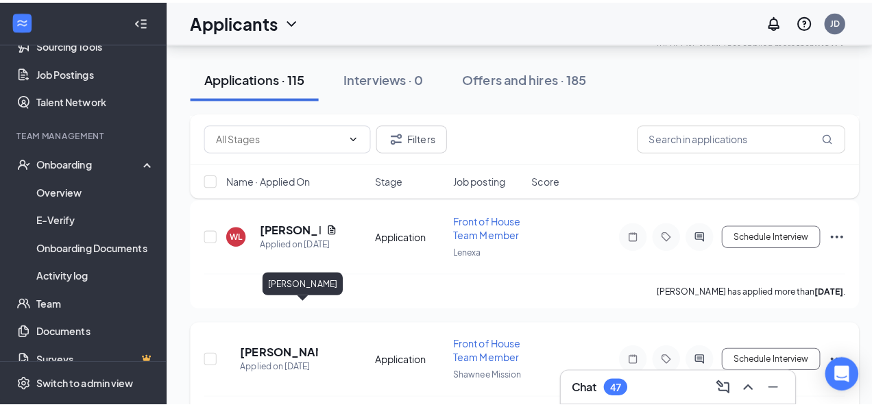
scroll to position [4338, 0]
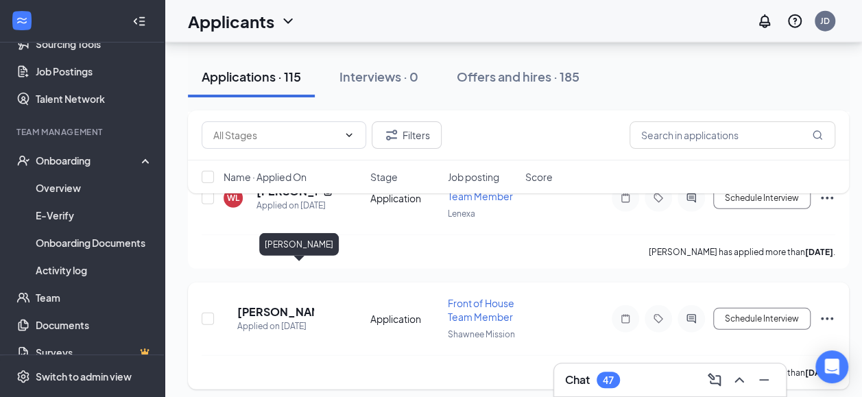
click at [292, 304] on h5 "[PERSON_NAME]" at bounding box center [275, 311] width 77 height 15
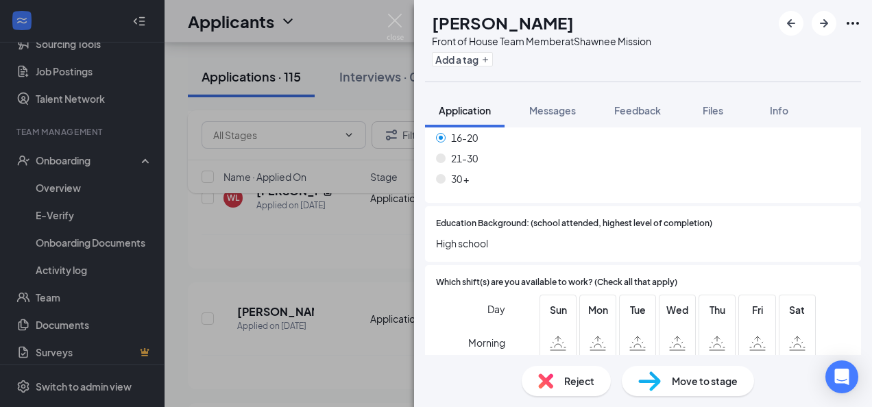
scroll to position [878, 0]
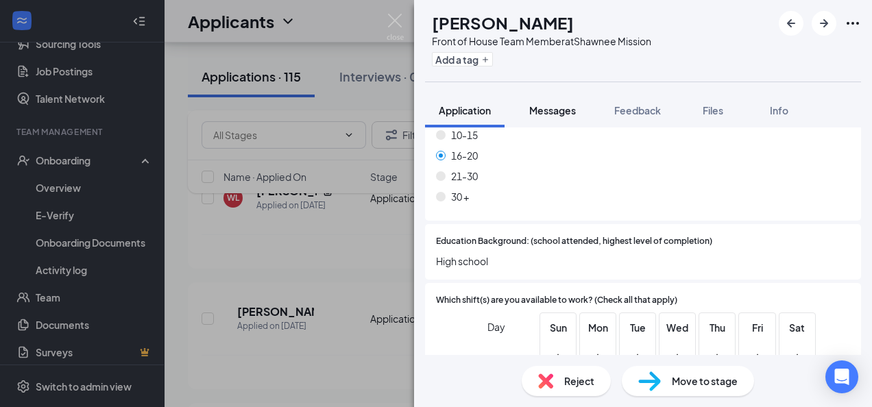
click at [551, 108] on span "Messages" at bounding box center [552, 110] width 47 height 12
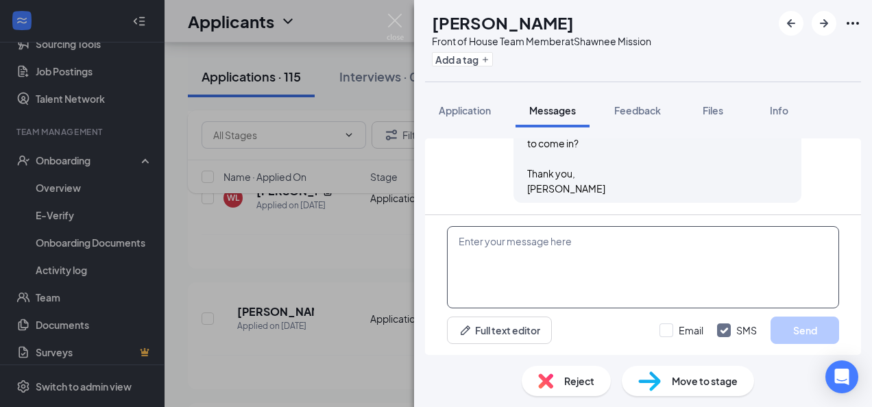
scroll to position [553, 0]
click at [478, 241] on textarea at bounding box center [643, 267] width 392 height 82
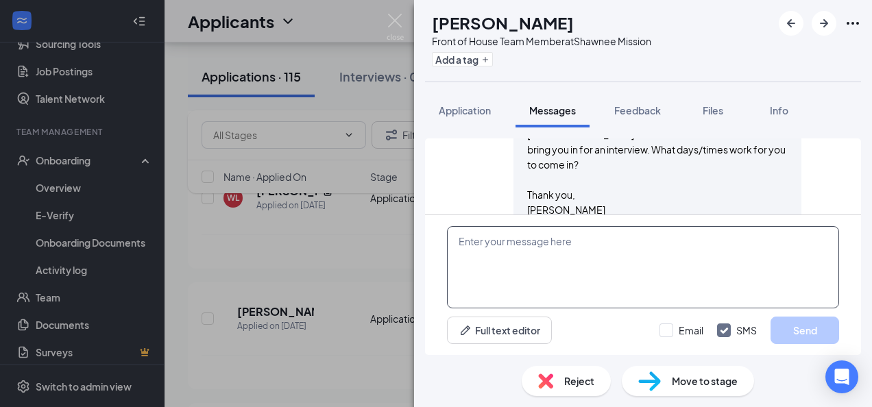
scroll to position [507, 0]
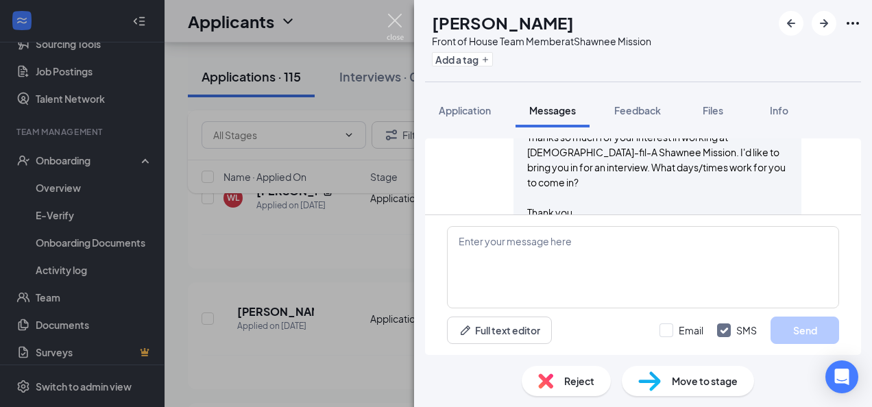
click at [399, 22] on img at bounding box center [395, 27] width 17 height 27
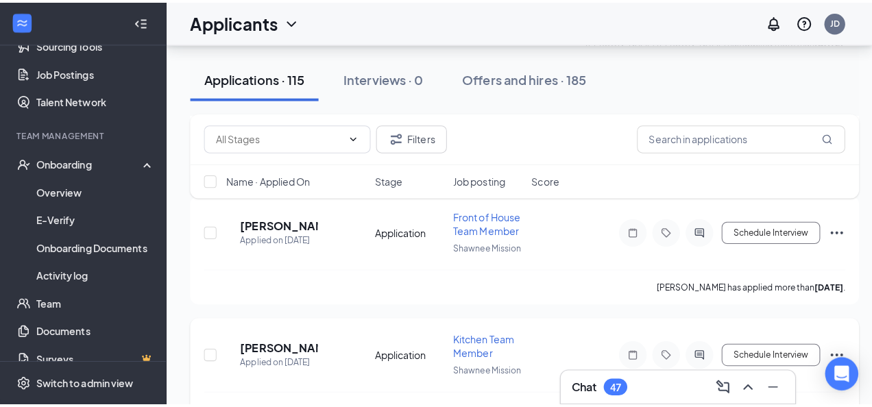
scroll to position [4430, 0]
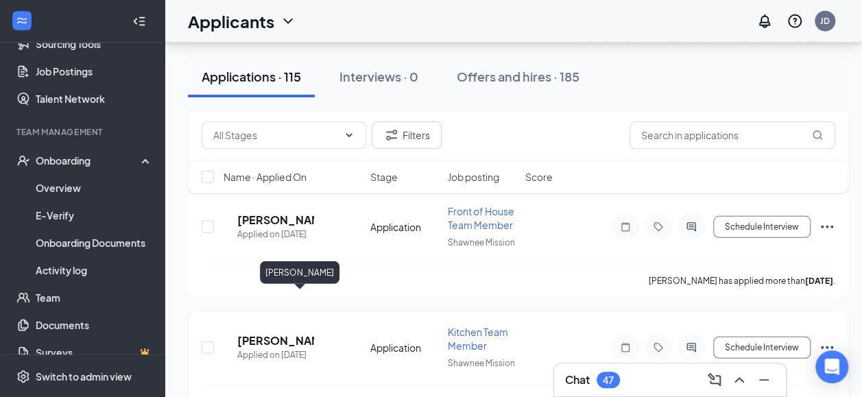
click at [285, 333] on h5 "[PERSON_NAME]" at bounding box center [275, 340] width 77 height 15
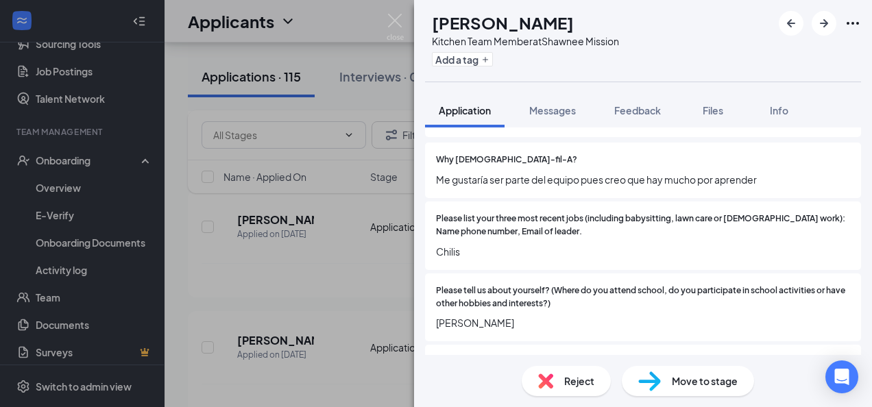
scroll to position [188, 0]
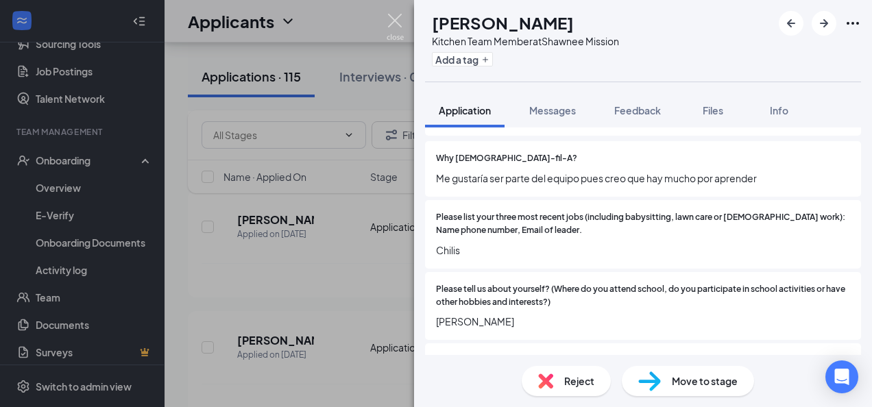
click at [396, 14] on img at bounding box center [395, 27] width 17 height 27
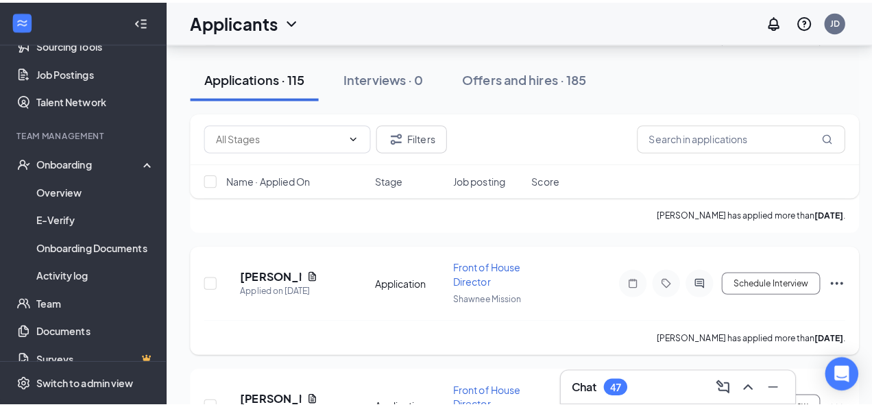
scroll to position [4982, 0]
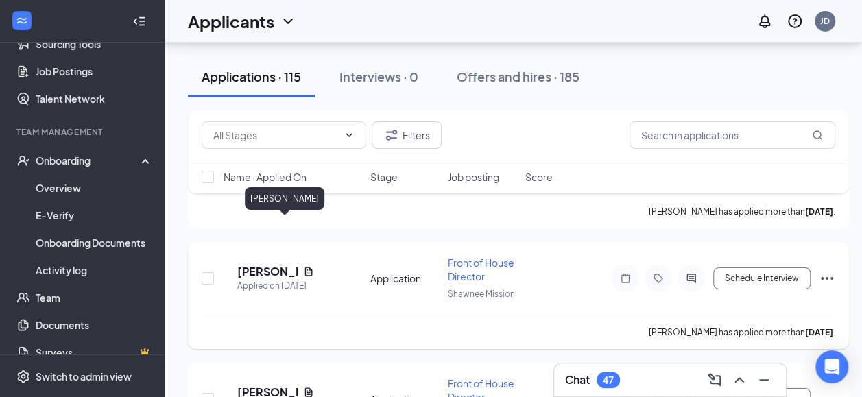
click at [283, 264] on h5 "[PERSON_NAME]" at bounding box center [267, 271] width 60 height 15
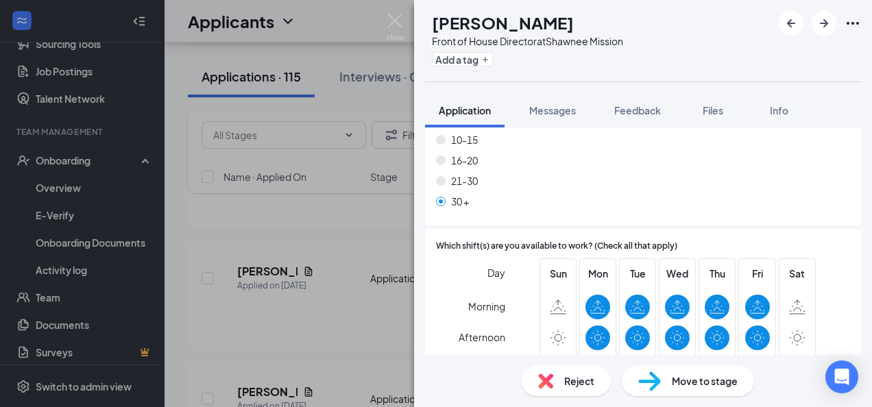
scroll to position [934, 0]
